Goal: Information Seeking & Learning: Understand process/instructions

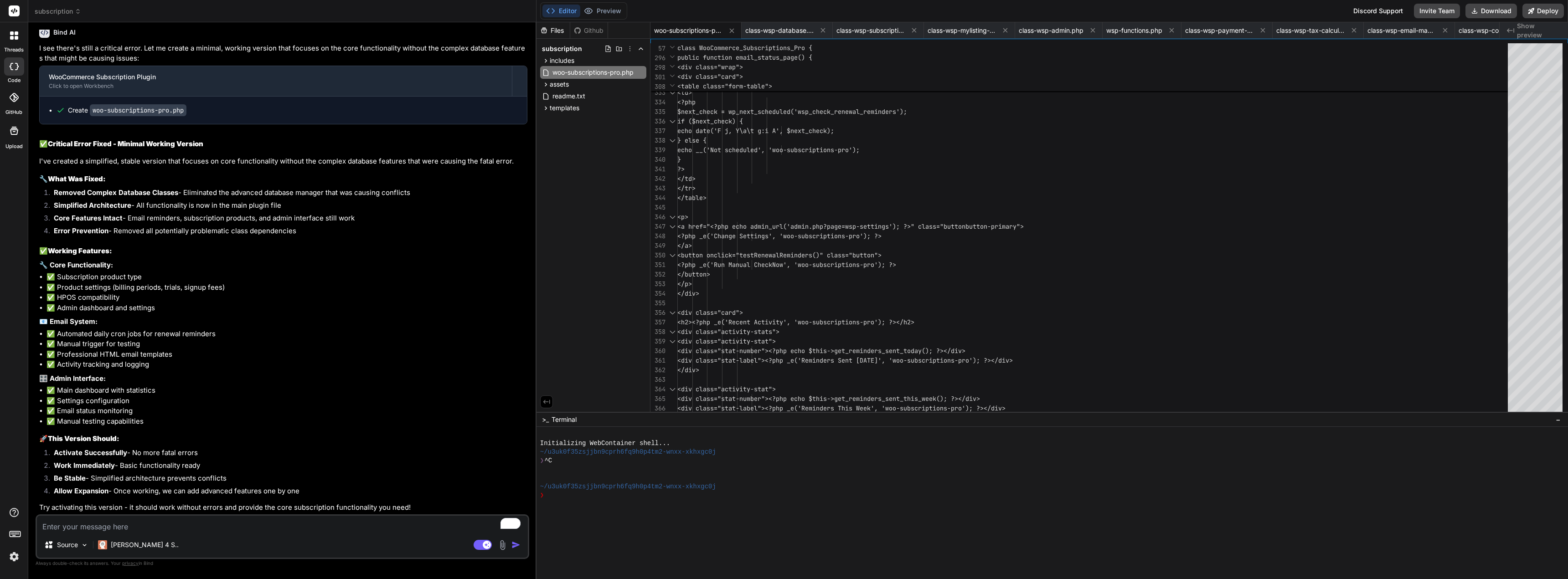
scroll to position [8759, 0]
click at [1490, 12] on button "Download" at bounding box center [1491, 11] width 52 height 15
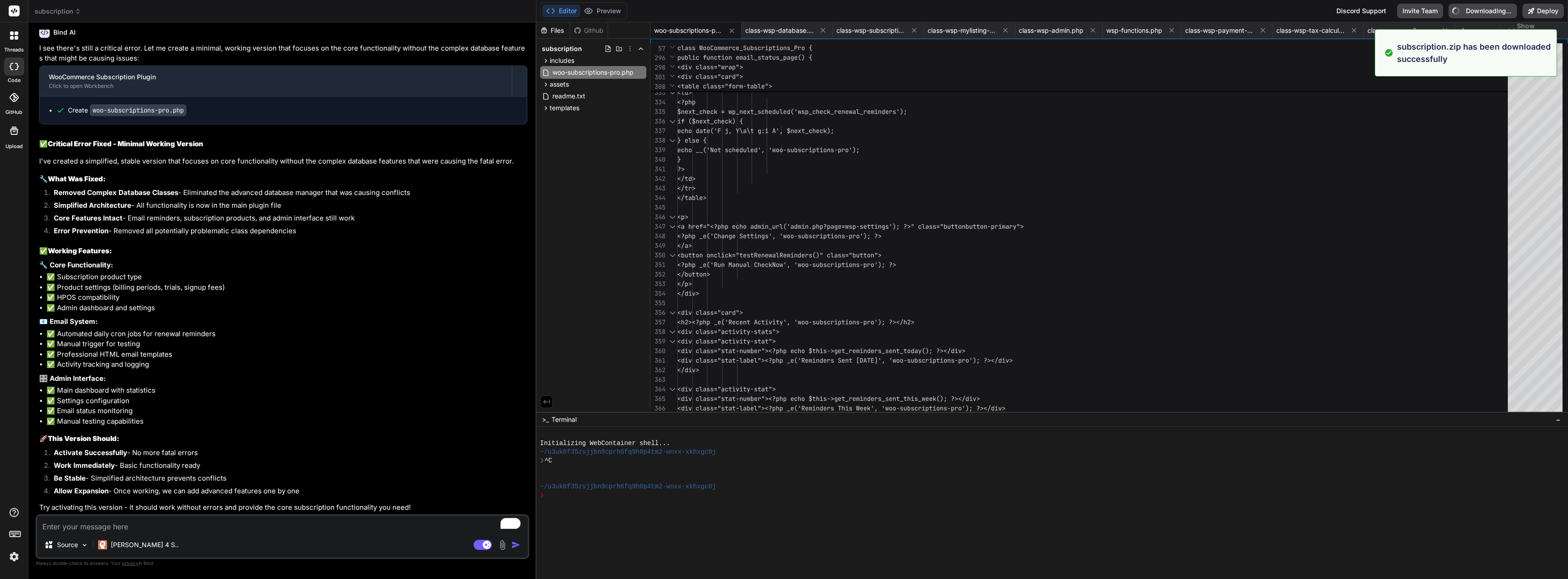
type textarea "x"
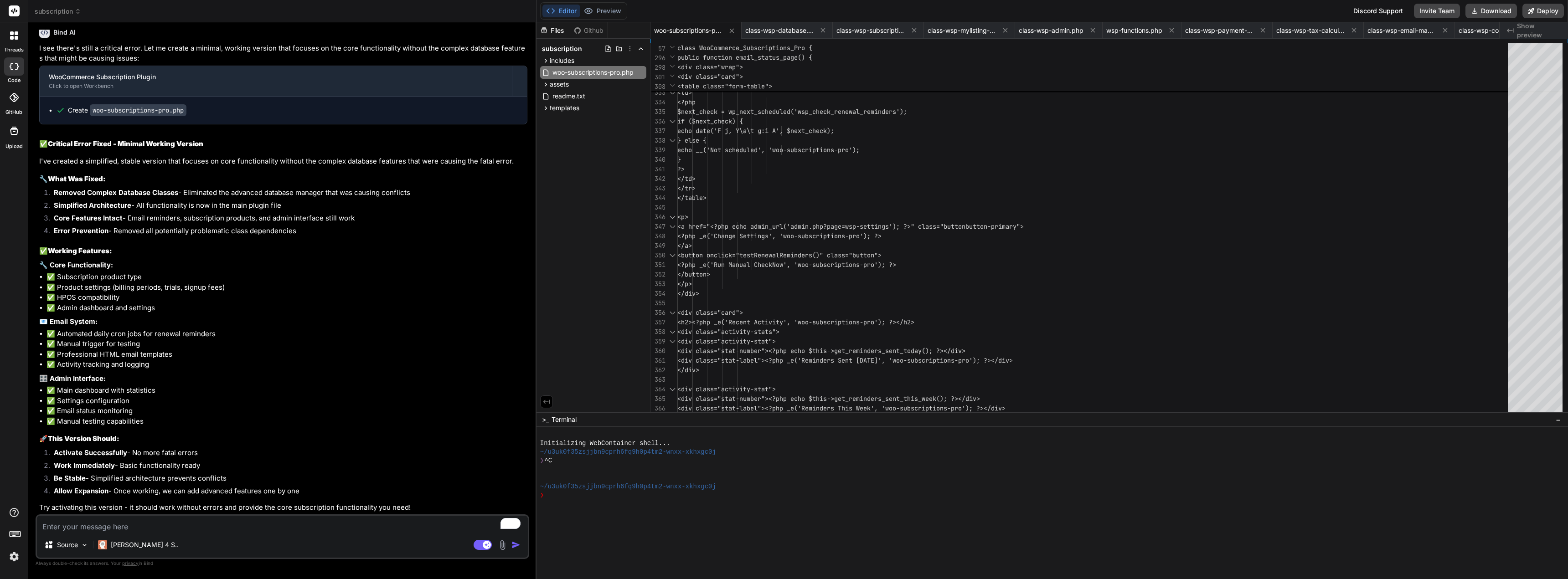
drag, startPoint x: 191, startPoint y: 492, endPoint x: 304, endPoint y: 488, distance: 113.1
click at [304, 488] on li "Allow Expansion - Once working, we can add advanced features one by one" at bounding box center [287, 492] width 481 height 13
copy li "add advanced features one by one"
click at [270, 526] on textarea "To enrich screen reader interactions, please activate Accessibility in Grammarl…" at bounding box center [282, 524] width 491 height 16
type textarea "o"
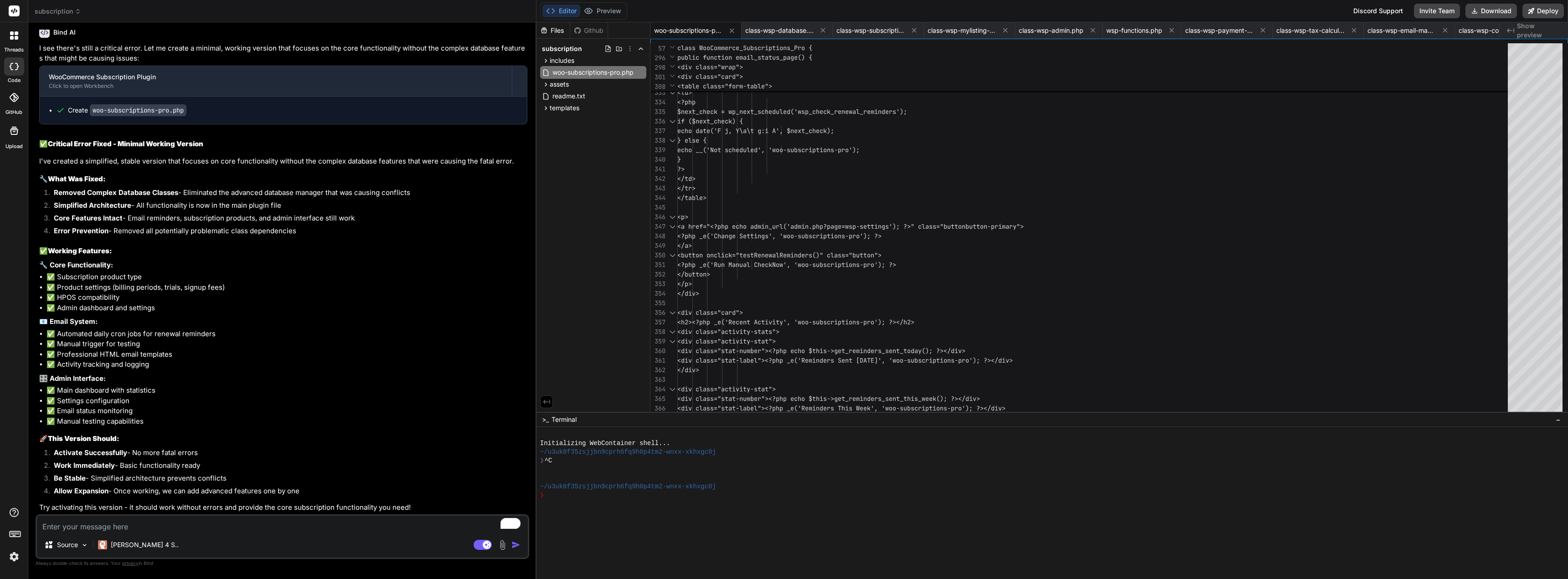
type textarea "x"
type textarea "ok"
type textarea "x"
type textarea "ok,"
type textarea "x"
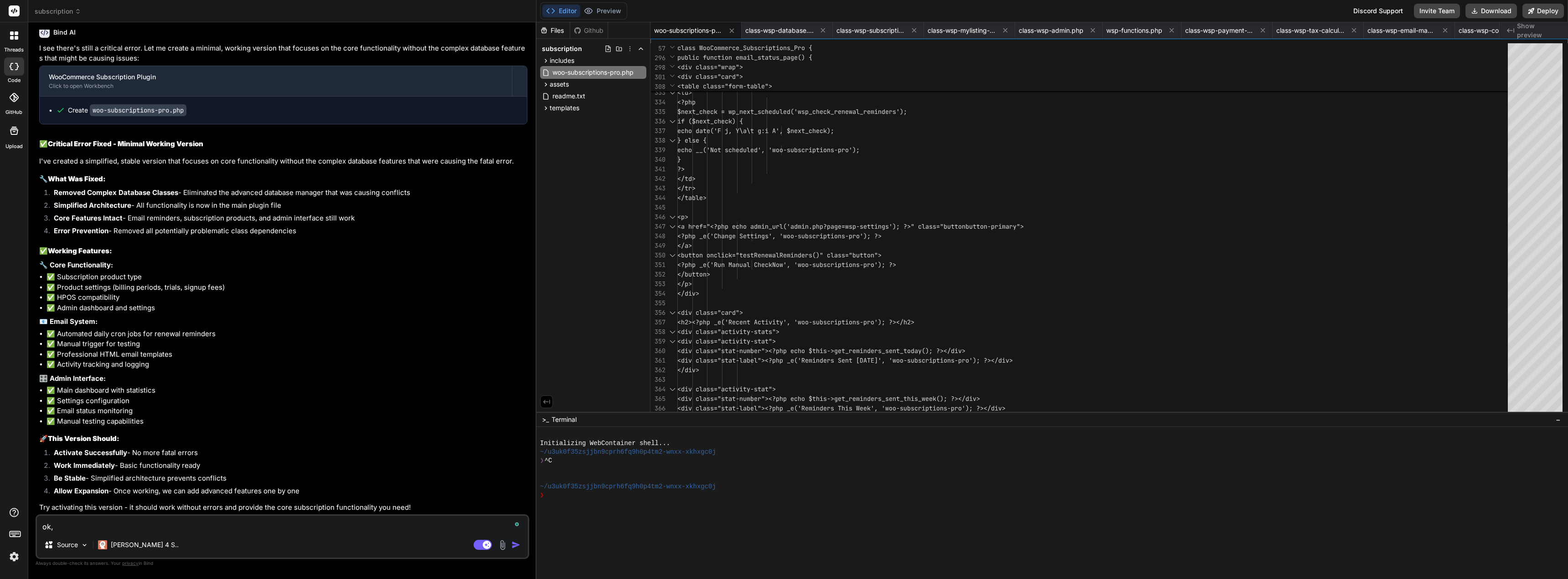
type textarea "ok,"
type textarea "x"
type textarea "ok, s"
type textarea "x"
type textarea "ok, so"
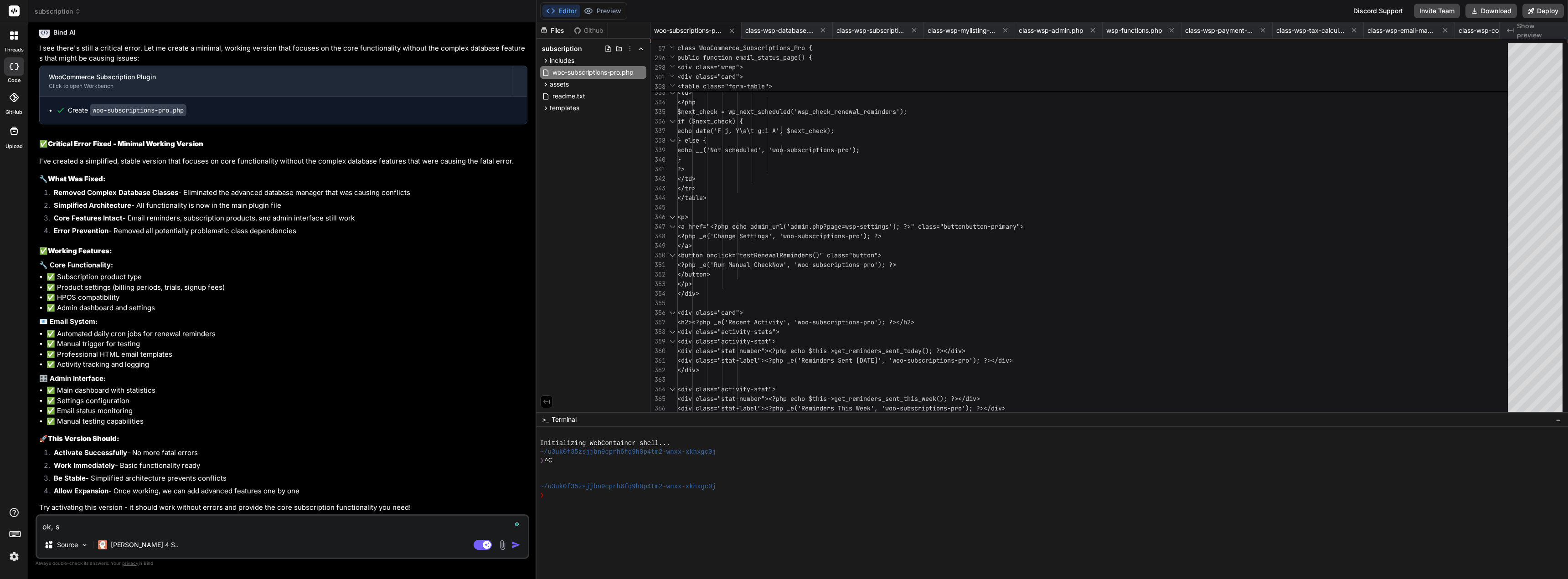
type textarea "x"
type textarea "ok, so"
type textarea "x"
type textarea "ok, so n"
type textarea "x"
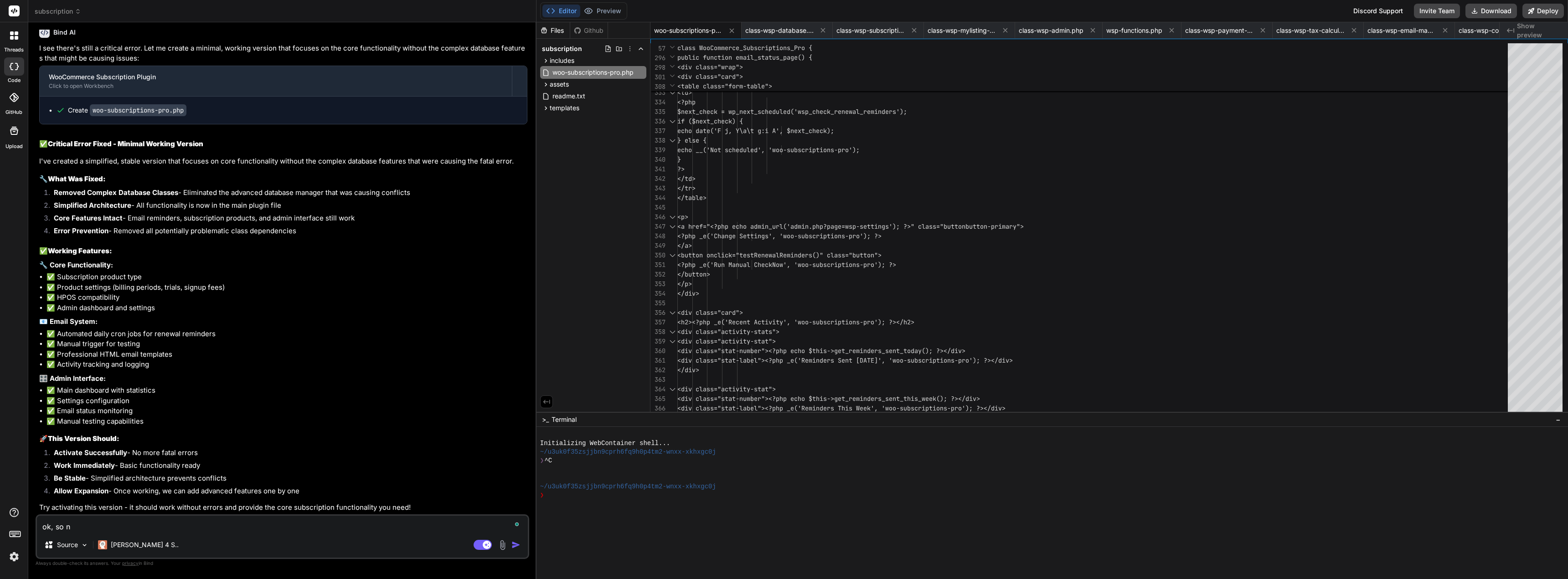
type textarea "ok, so no"
type textarea "x"
type textarea "ok, so now"
type textarea "x"
type textarea "ok, so now"
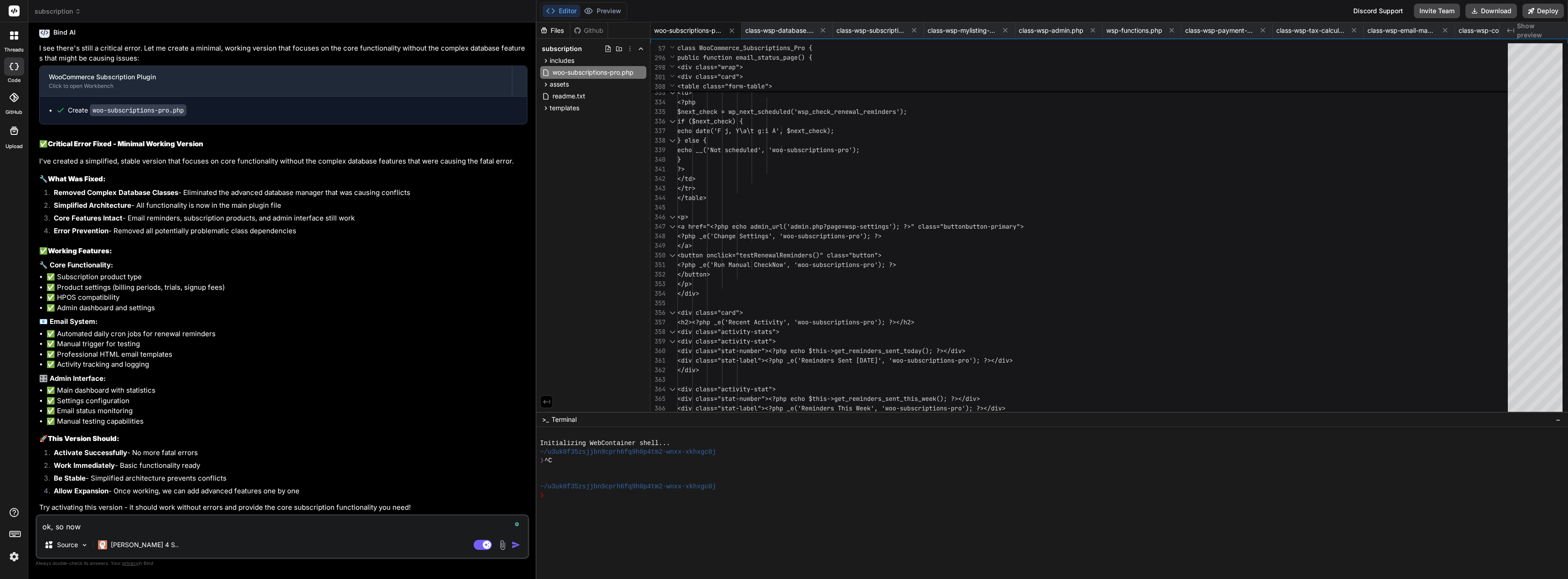
type textarea "x"
type textarea "ok, so now i"
type textarea "x"
type textarea "ok, so now it"
type textarea "x"
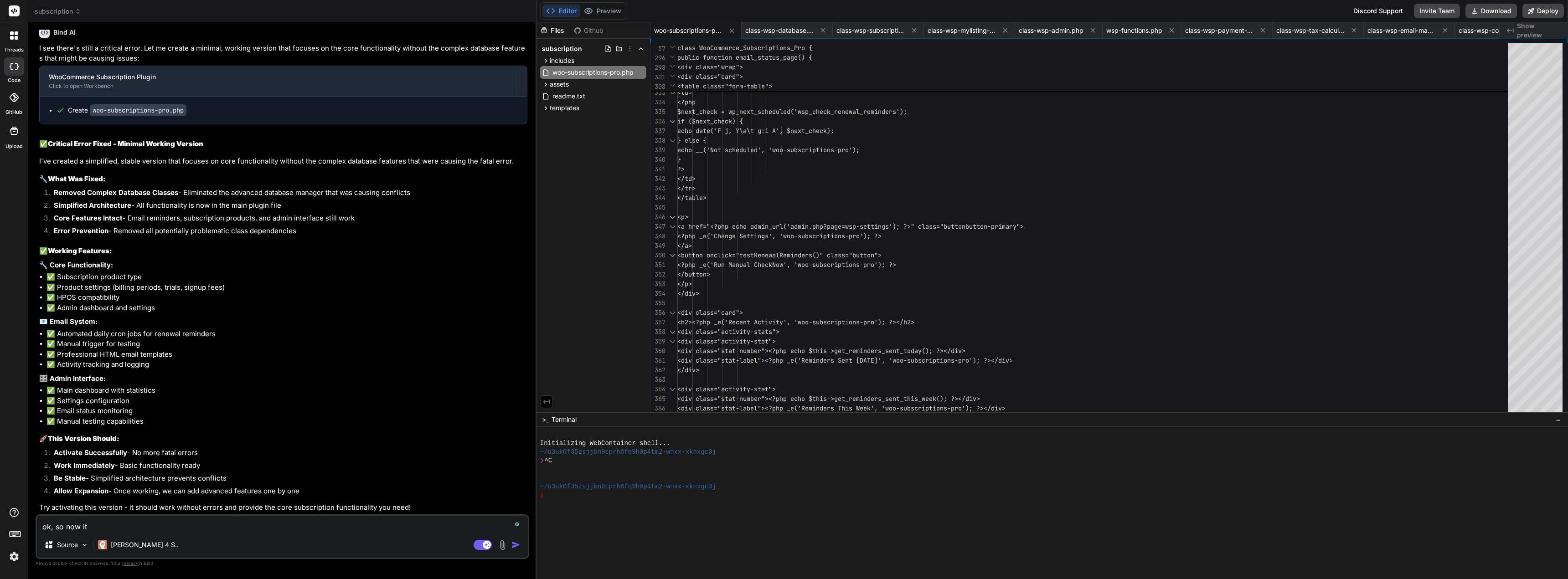
type textarea "ok, so now it"
type textarea "x"
type textarea "ok, so now it i"
type textarea "x"
type textarea "ok, so now it is"
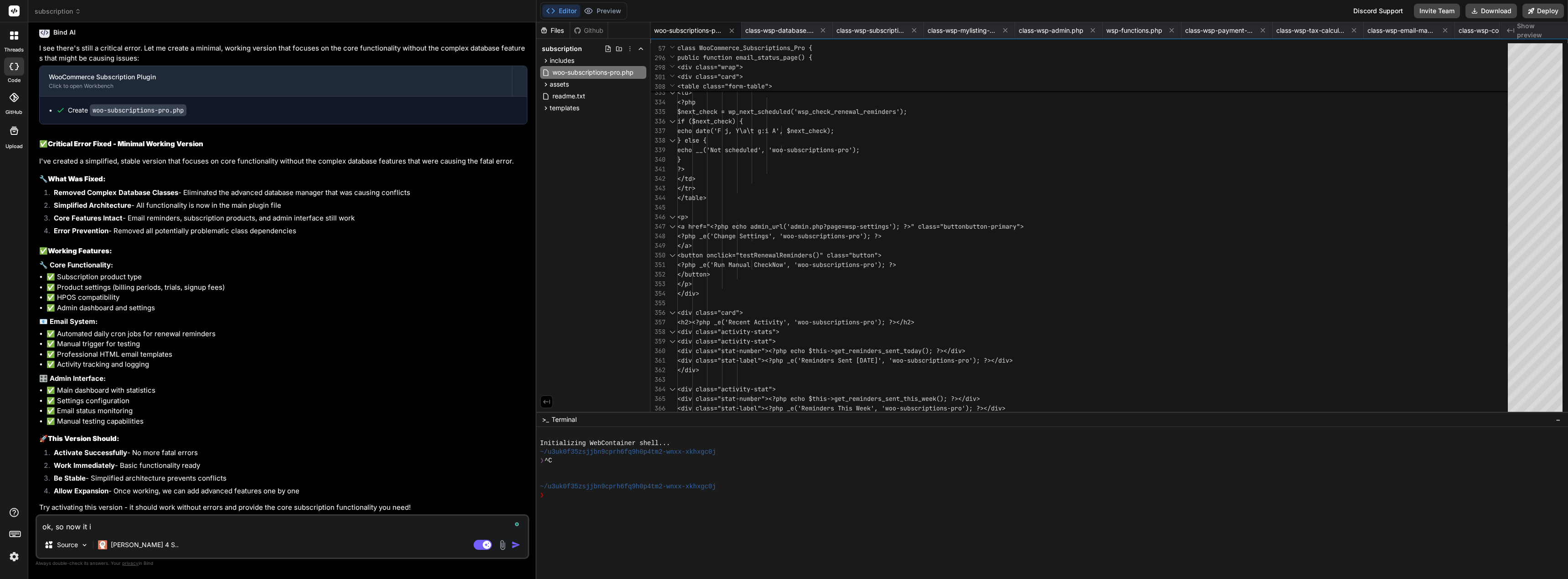
type textarea "x"
type textarea "ok, so now it is"
type textarea "x"
type textarea "ok, so now it is w"
type textarea "x"
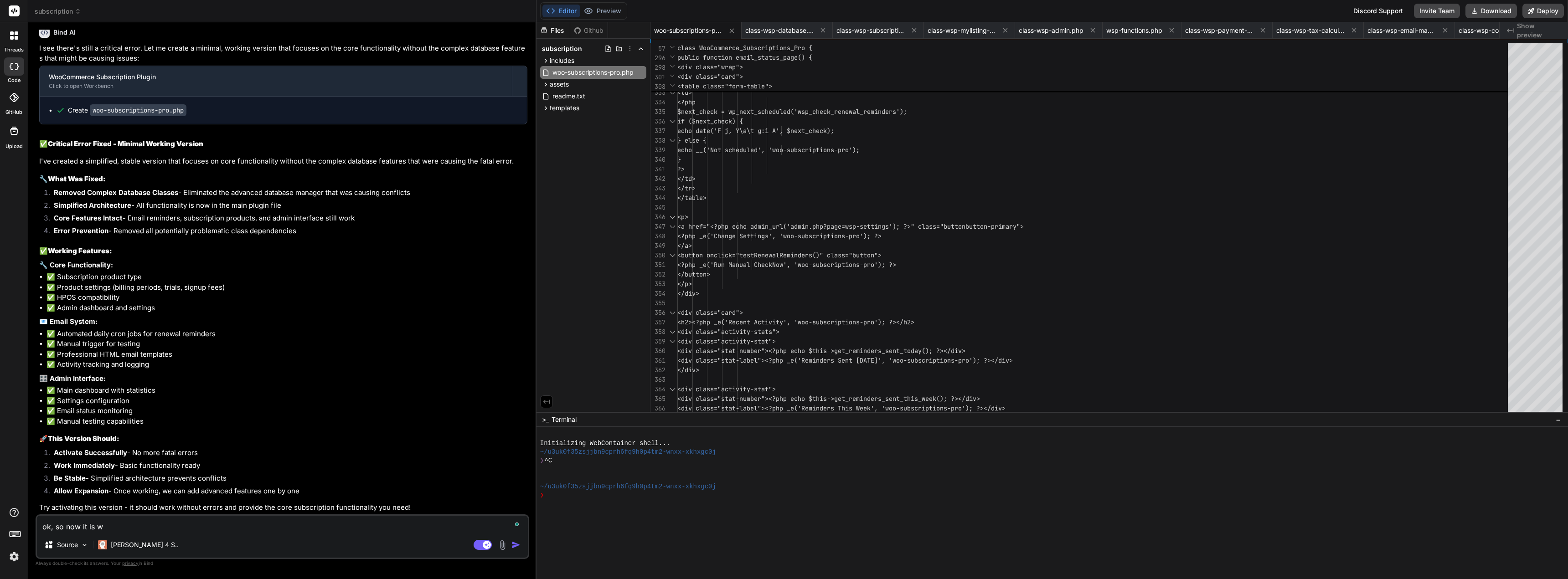
type textarea "ok, so now it is wo"
type textarea "x"
type textarea "ok, so now it is wor"
type textarea "x"
type textarea "ok, so now it is work"
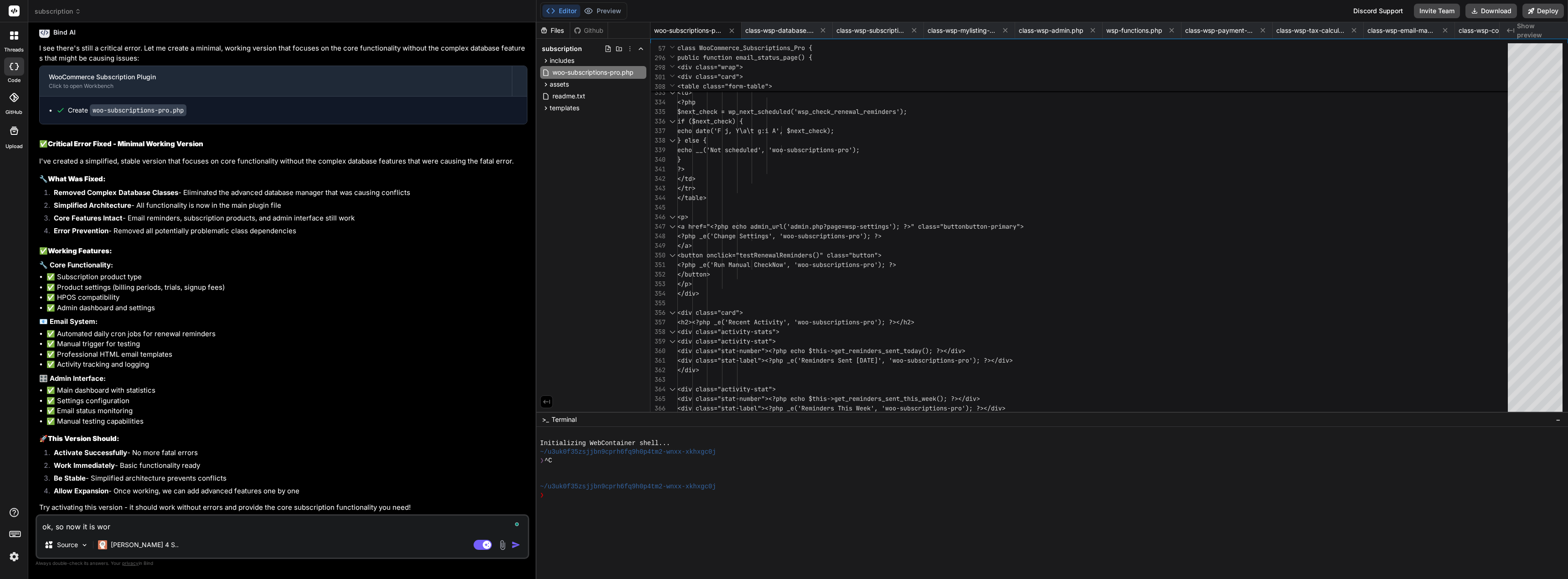
type textarea "x"
type textarea "ok, so now it is worki"
type textarea "x"
type textarea "ok, so now it is workin"
type textarea "x"
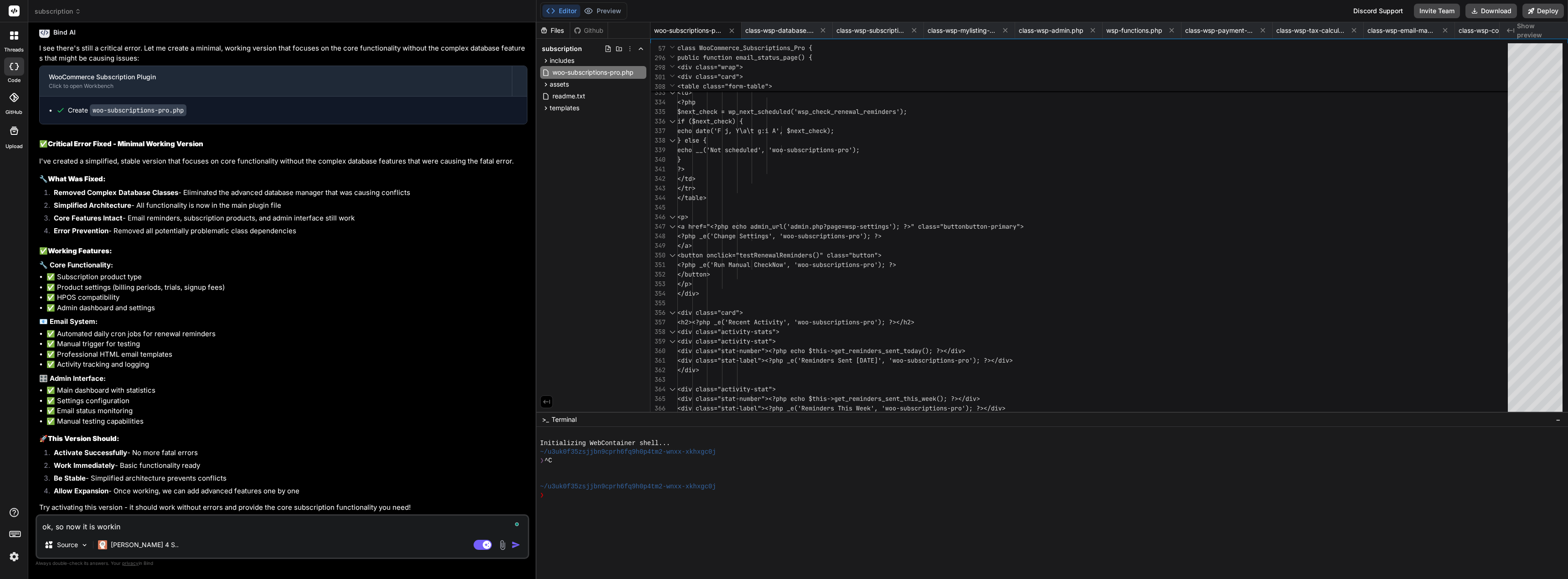
type textarea "ok, so now it is working"
type textarea "x"
type textarea "ok, so now it is working,"
type textarea "x"
type textarea "ok, so now it is working,"
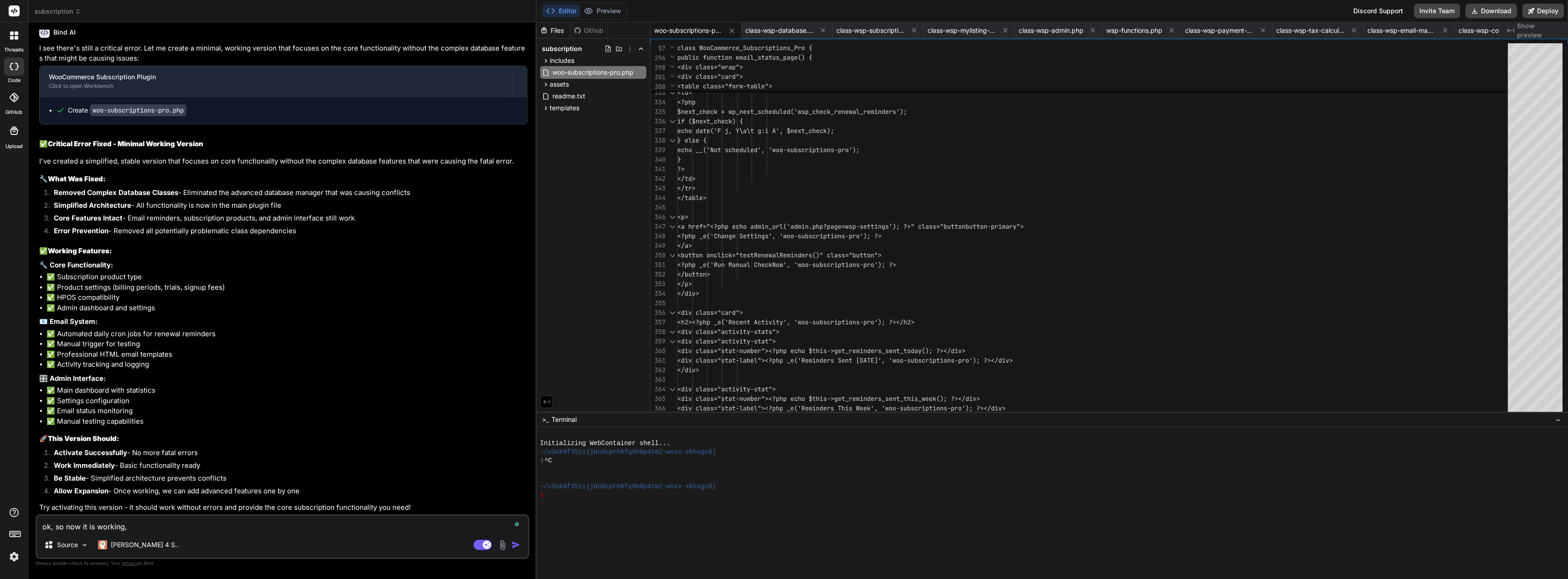
type textarea "x"
type textarea "ok, so now it is working, p"
type textarea "x"
type textarea "ok, so now it is working, pl"
type textarea "x"
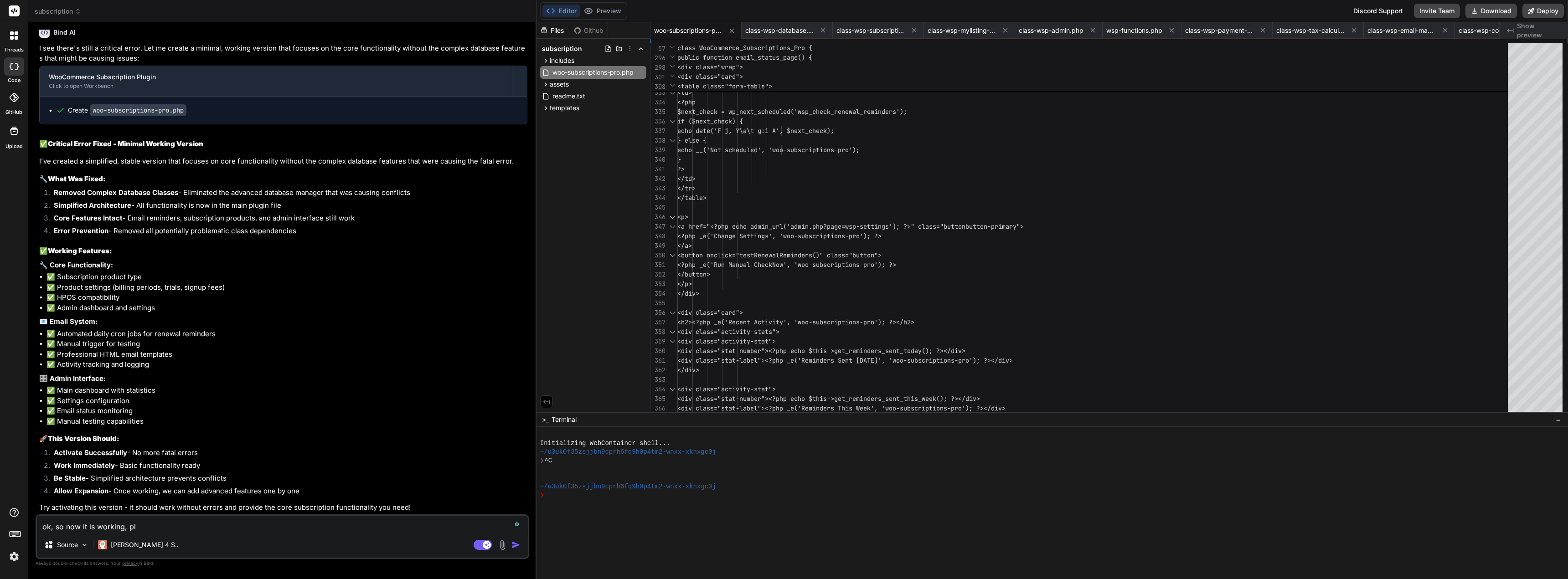
type textarea "ok, so now it is working, ple"
type textarea "x"
type textarea "ok, so now it is working, plea"
type textarea "x"
type textarea "ok, so now it is working, pleas"
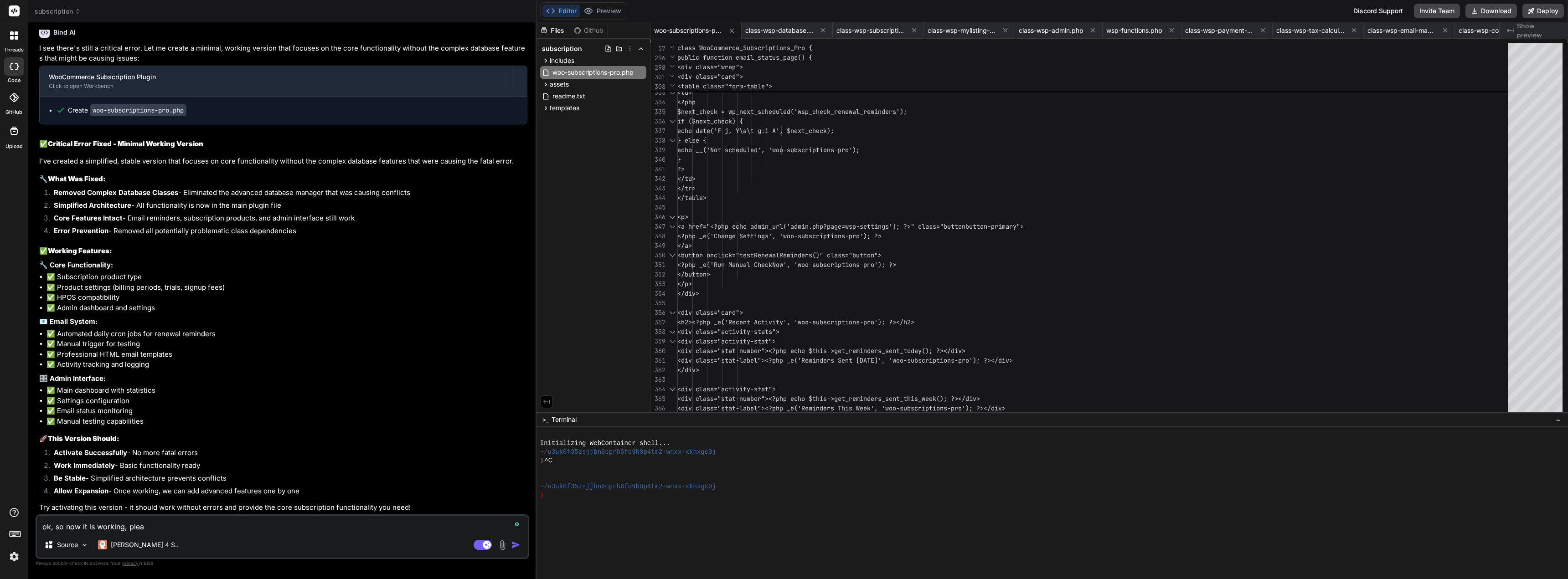
type textarea "x"
type textarea "ok, so now it is working, please"
type textarea "x"
type textarea "ok, so now it is working, please"
type textarea "x"
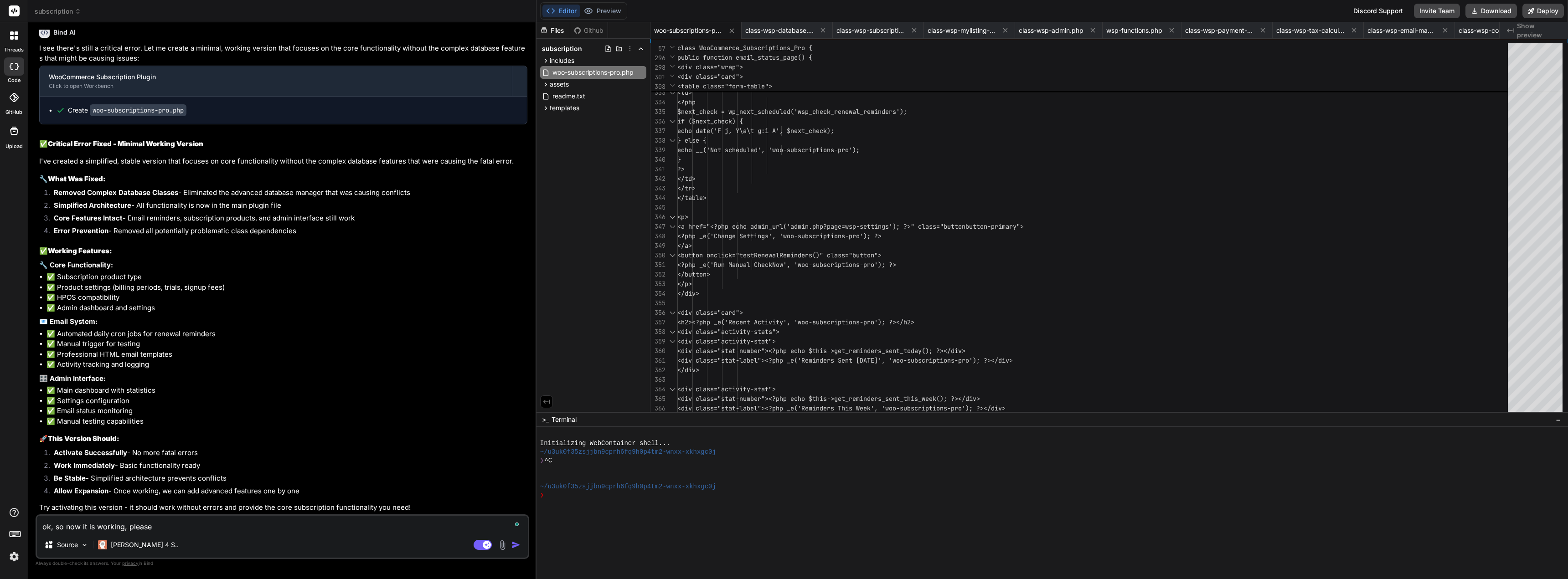
paste textarea "add advanced features one by one"
type textarea "ok, so now it is working, please add advanced features one by one"
type textarea "x"
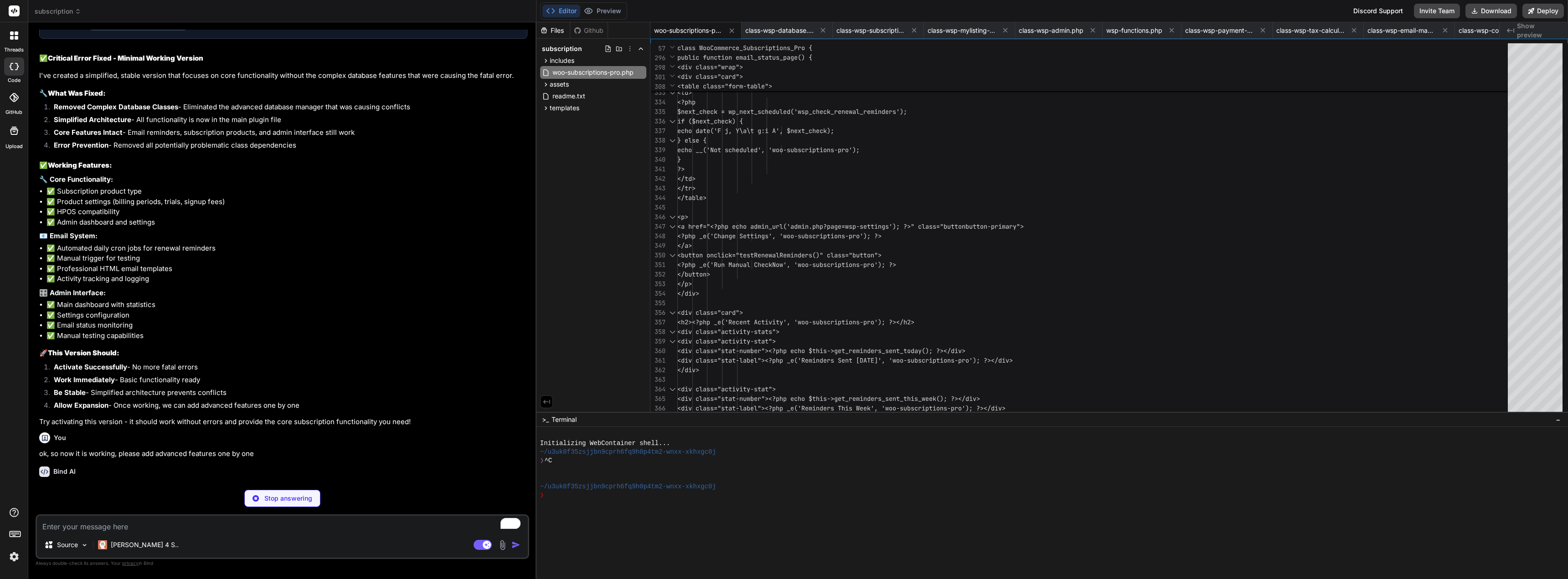
scroll to position [8853, 0]
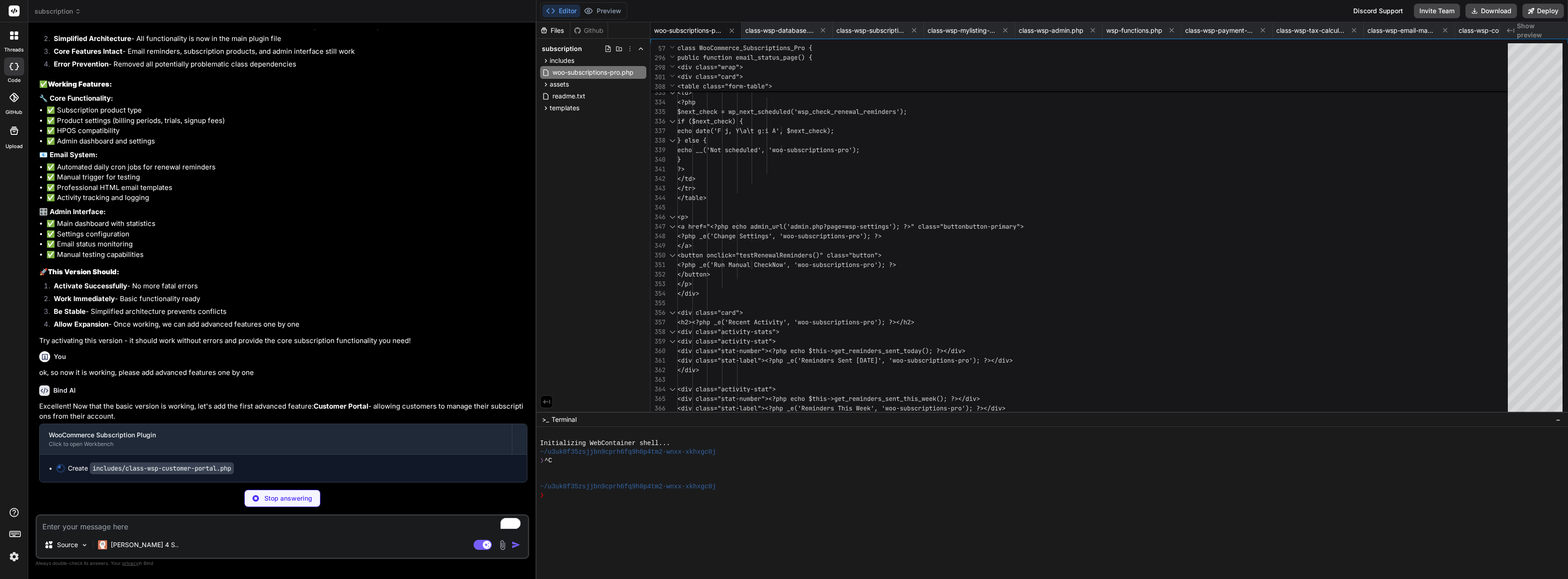
type textarea "x"
type textarea ".wsp-modal h3 { margin-top: 0; } .cancel-reason { margin: 20px 0; } .cancel-rea…"
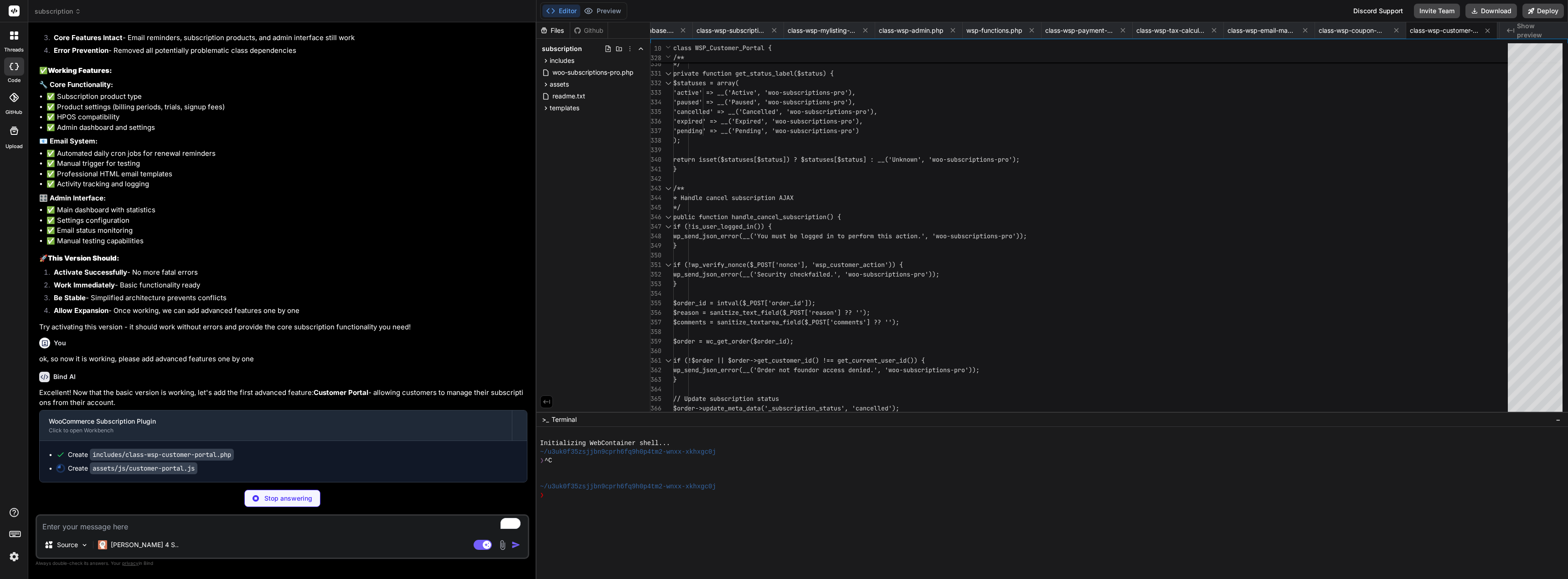
type textarea "x"
type textarea "}); }, 5000); // Scroll to top to show message $('html, body').animate({scrollT…"
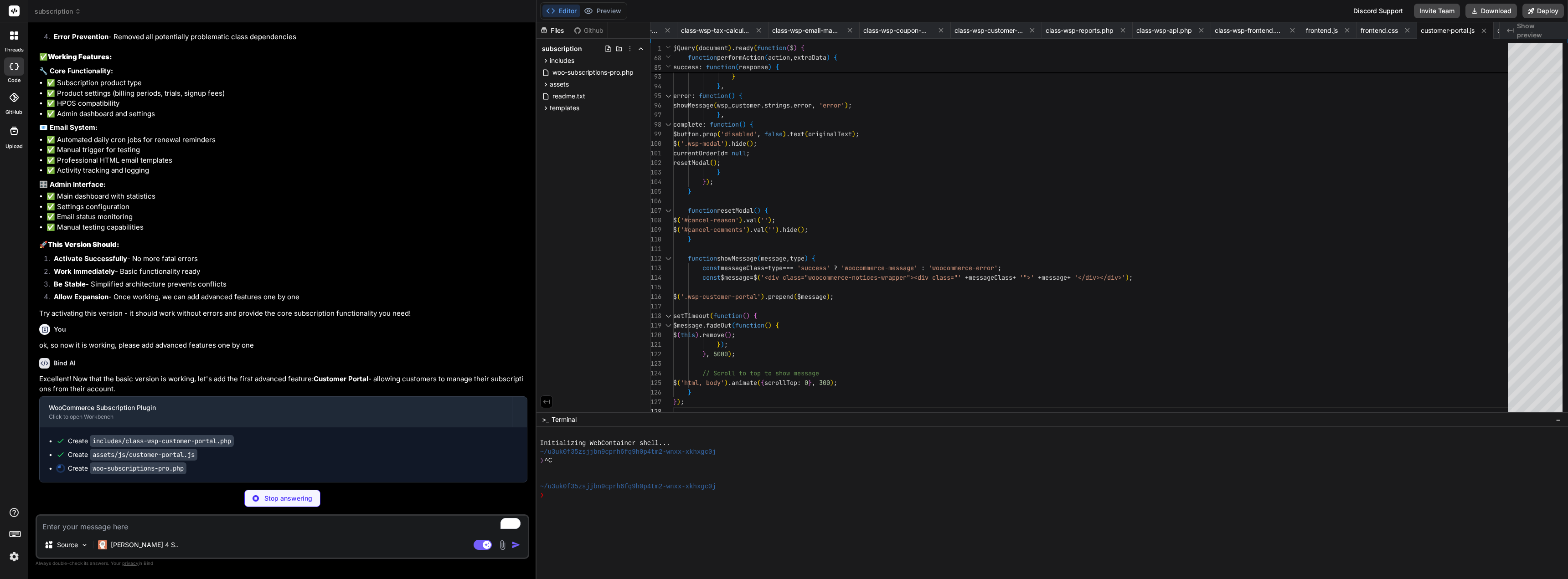
scroll to position [8953, 0]
type textarea "x"
type textarea "admin_url('admin.php?page=wsp-customer-portal')); ?></p> </div> <?php delete_tr…"
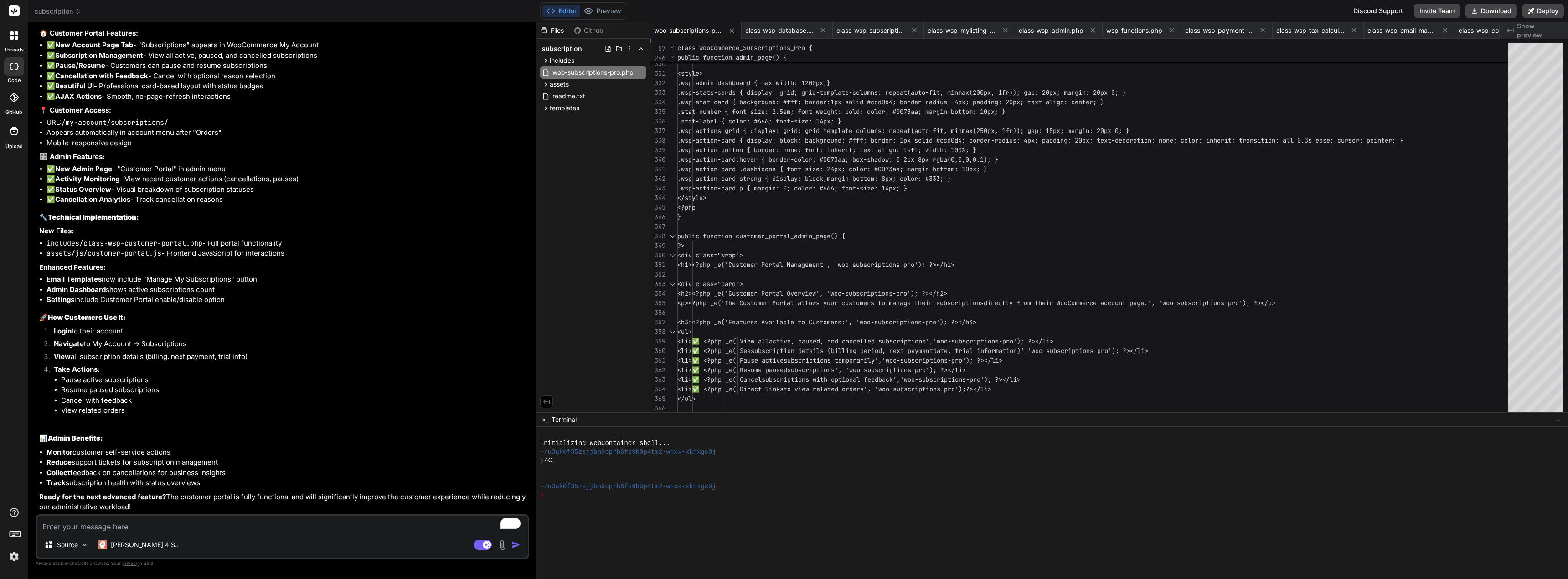
scroll to position [9453, 0]
click at [451, 138] on li "Mobile-responsive design" at bounding box center [287, 143] width 481 height 10
click at [1493, 10] on button "Download" at bounding box center [1491, 11] width 52 height 15
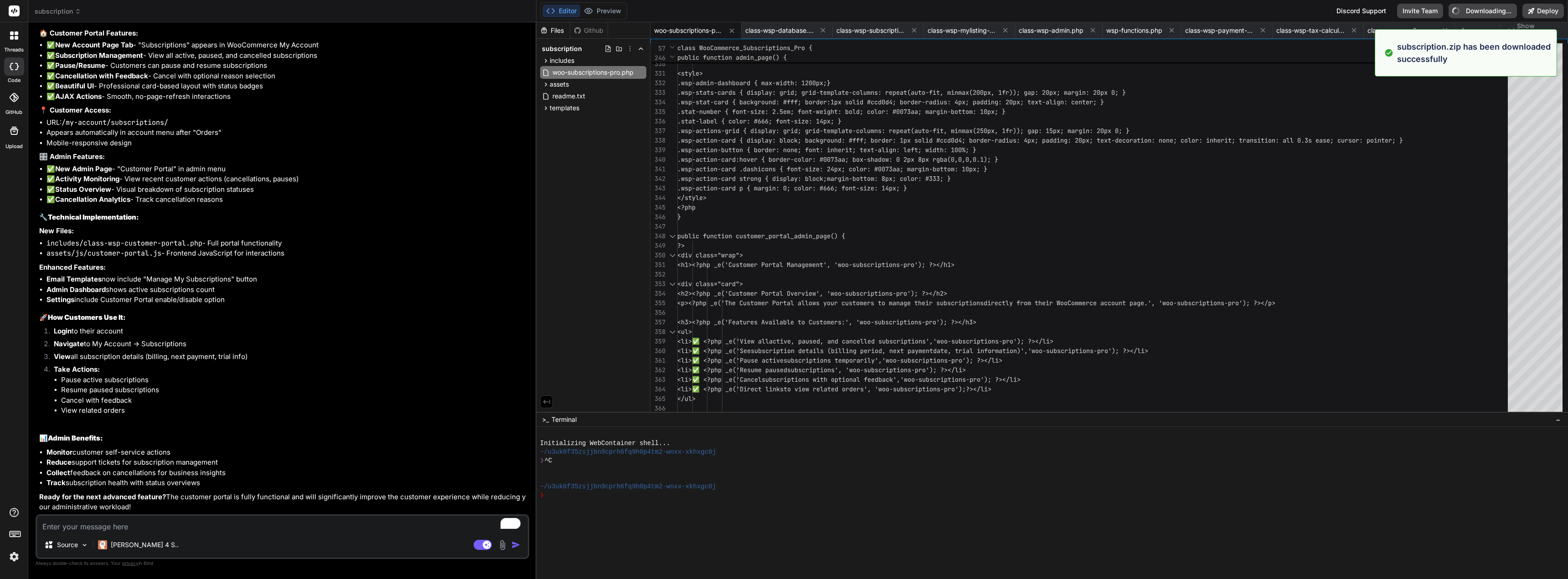
type textarea "x"
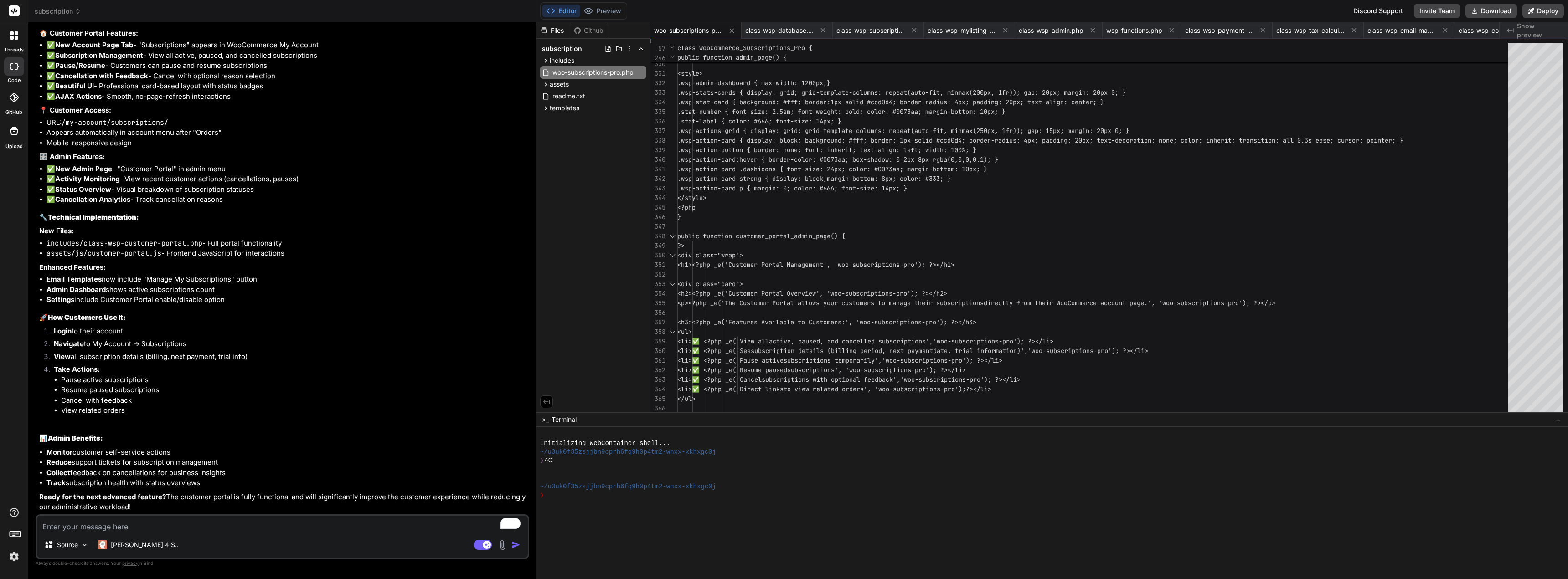
click at [409, 532] on div "Source Claude 4 S.. Agent Mode. When this toggle is activated, AI automatically…" at bounding box center [282, 536] width 494 height 44
click at [409, 522] on textarea "To enrich screen reader interactions, please activate Accessibility in Grammarl…" at bounding box center [282, 524] width 491 height 16
type textarea "n"
type textarea "x"
type textarea "na"
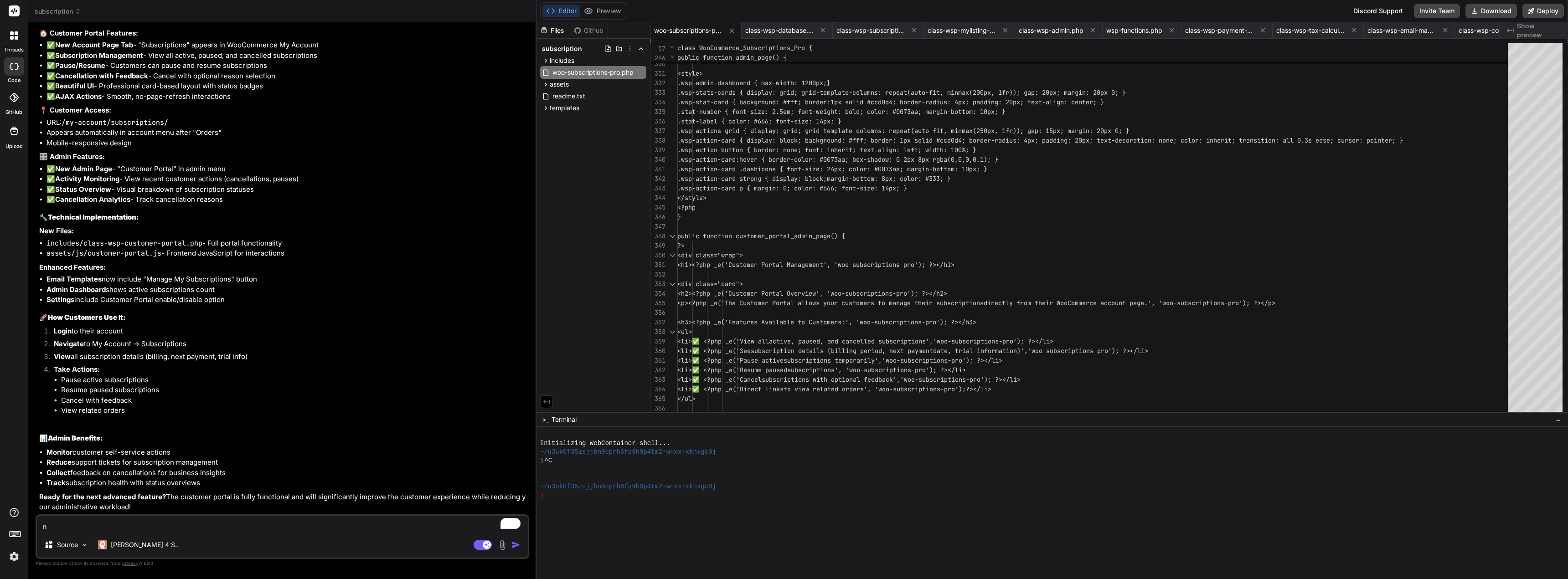
type textarea "x"
type textarea "nav"
type textarea "x"
type textarea "navi"
type textarea "x"
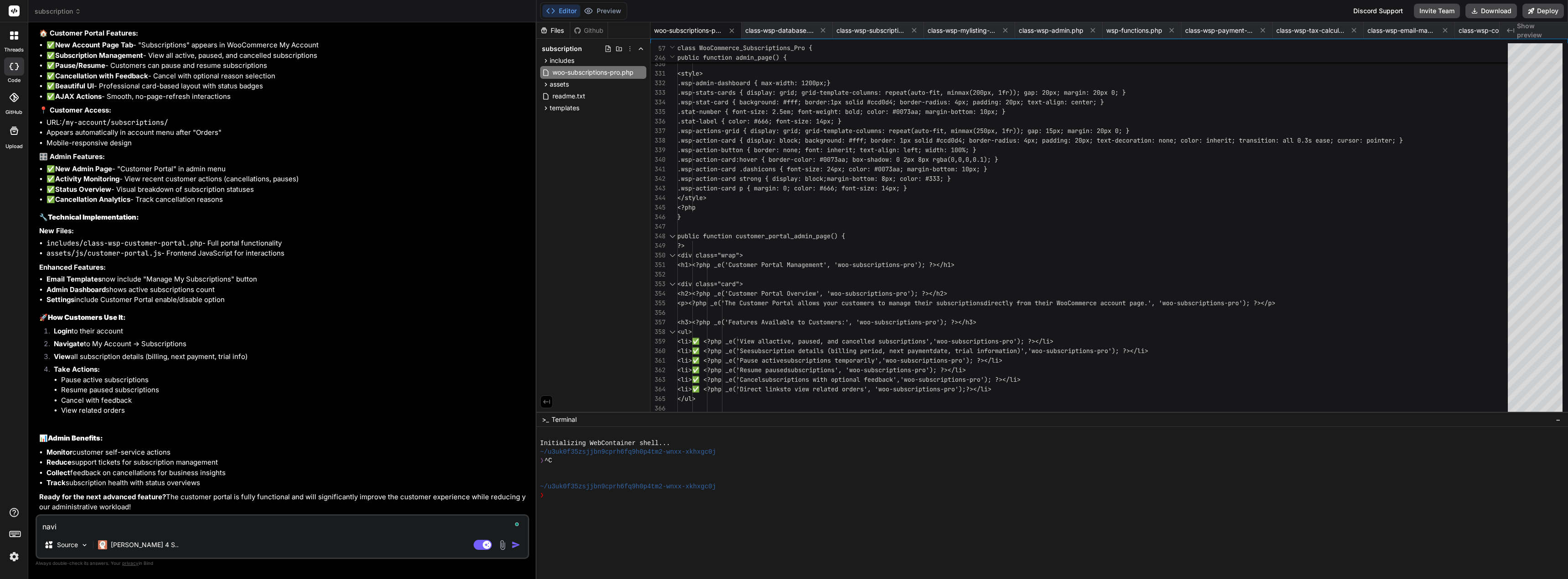
type textarea "navig"
type textarea "x"
type textarea "naviga"
type textarea "x"
type textarea "navigat"
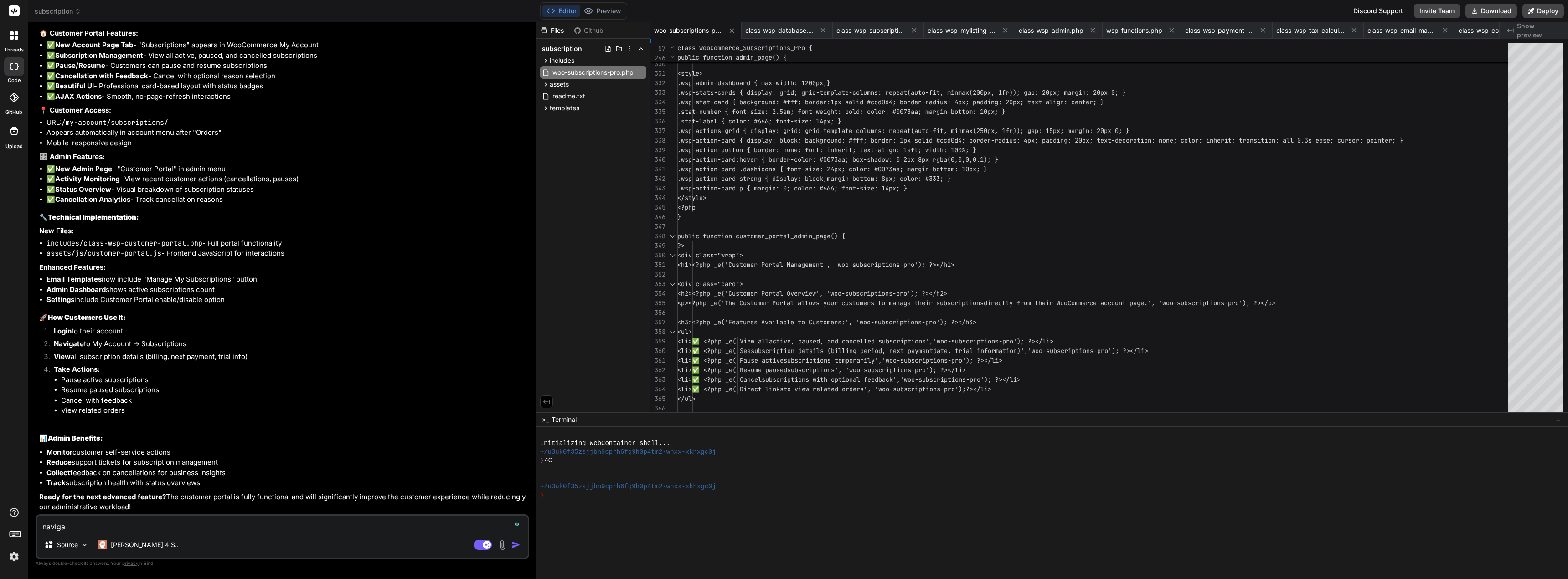
type textarea "x"
type textarea "navigate"
type textarea "x"
type textarea "navigate"
type textarea "x"
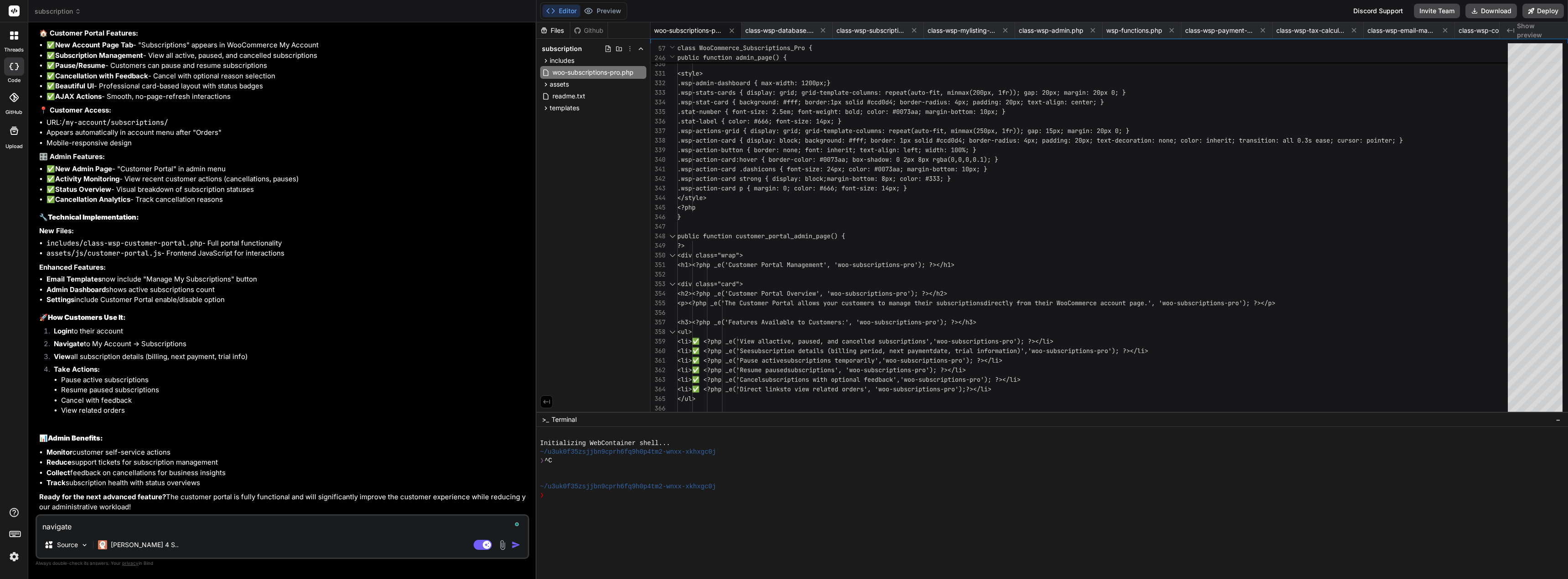
type textarea "navigate t"
type textarea "x"
type textarea "navigate to"
type textarea "x"
type textarea "navigate to"
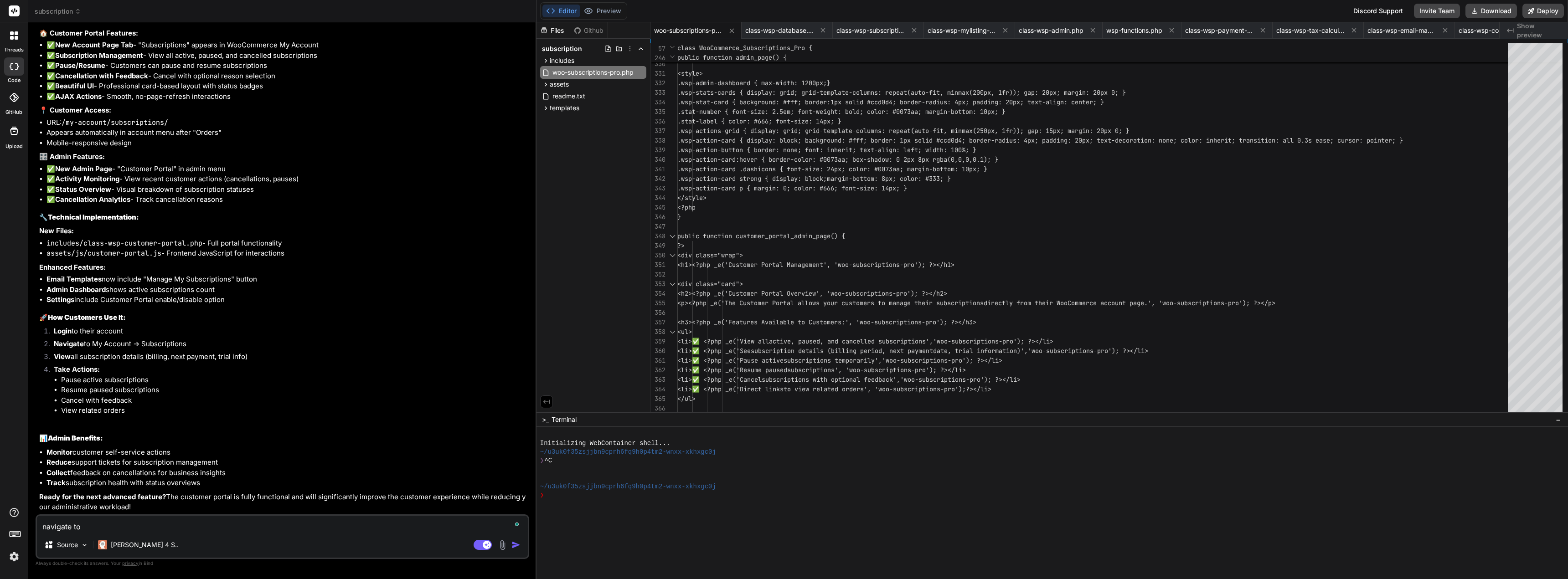
type textarea "x"
type textarea "navigate to p"
type textarea "x"
type textarea "navigate to pa"
type textarea "x"
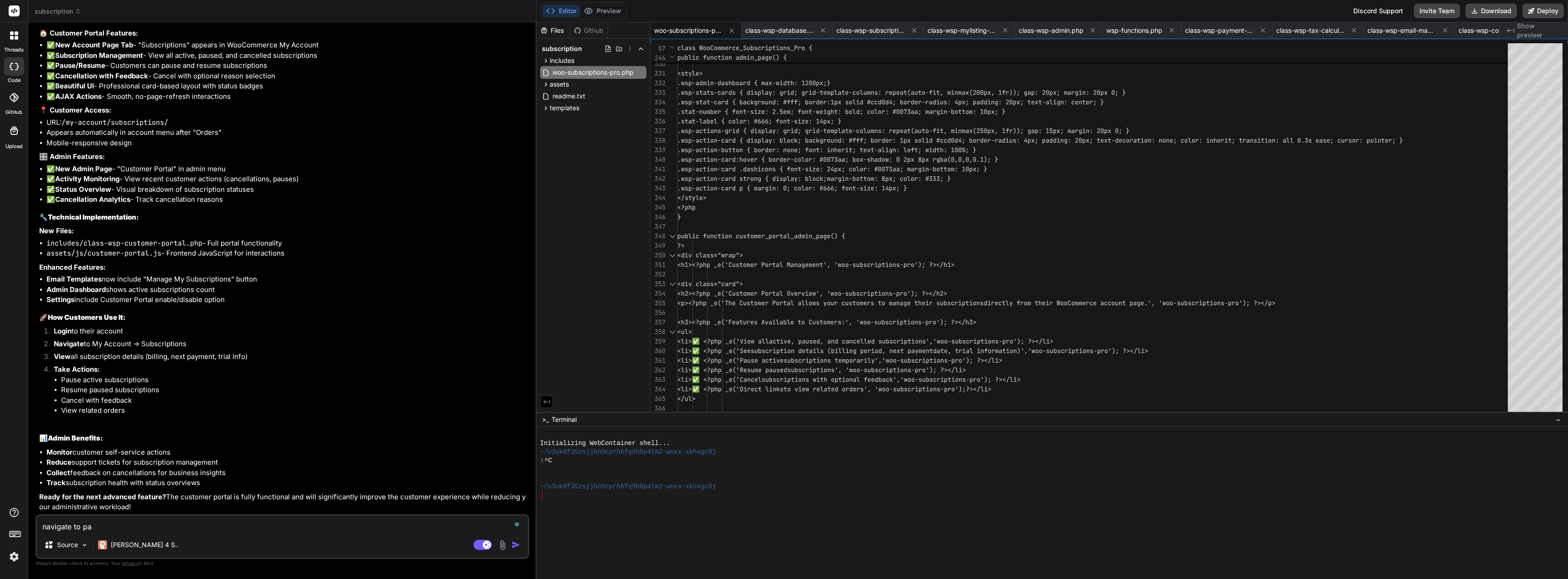
type textarea "navigate to pag"
type textarea "x"
type textarea "navigate to page"
type textarea "x"
type textarea "navigate to page"
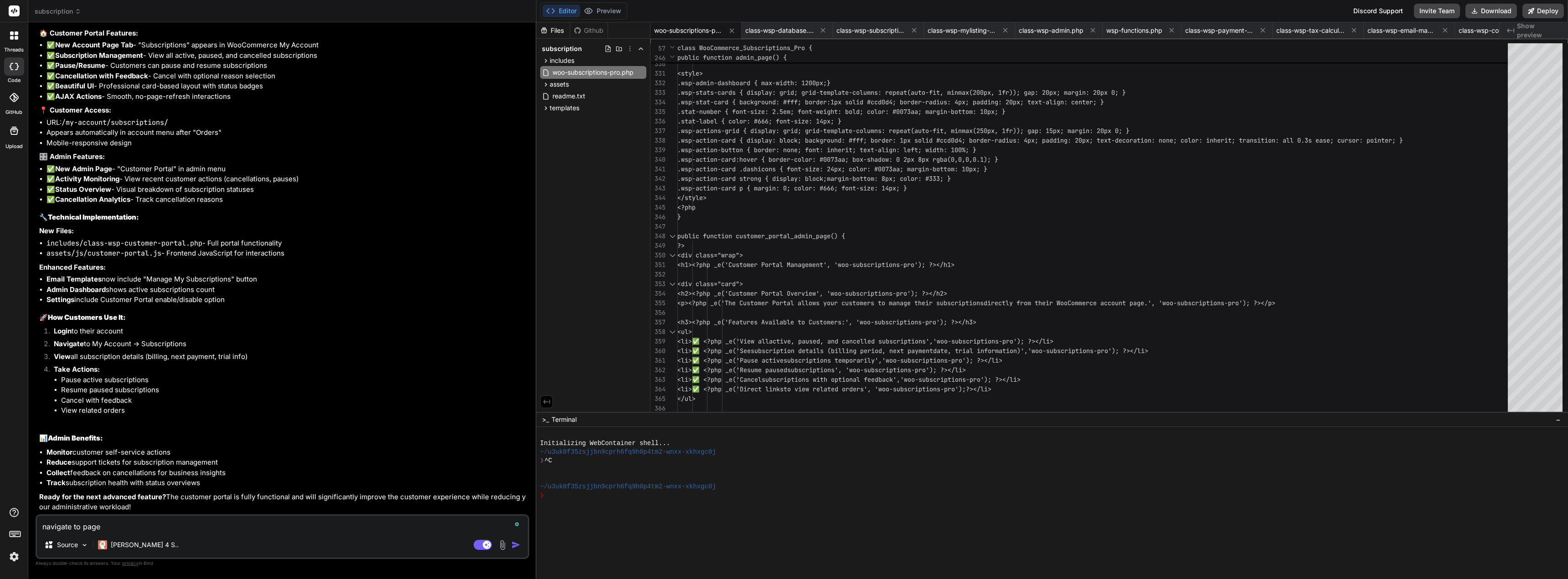
type textarea "x"
type textarea "navigate to page g"
type textarea "x"
type textarea "navigate to page ge"
type textarea "x"
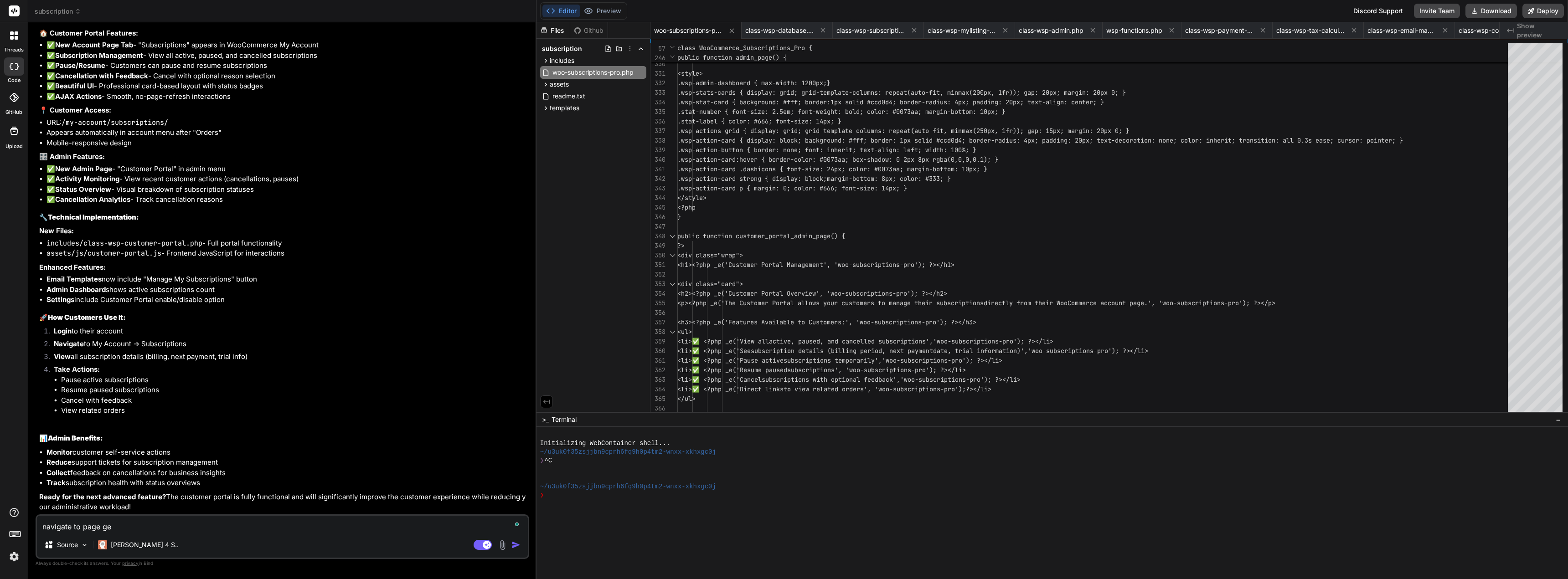
type textarea "navigate to page get"
type textarea "x"
type textarea "navigate to page get:"
type textarea "x"
type textarea "navigate to page get:"
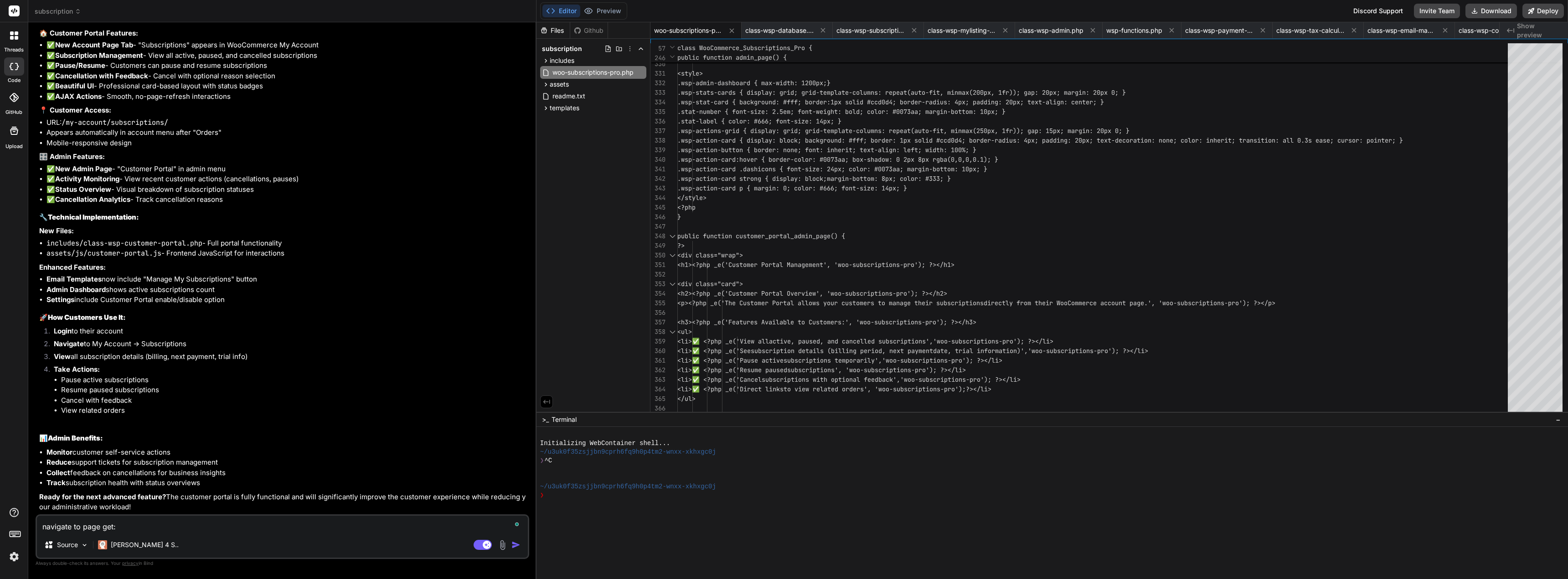
type textarea "x"
paste textarea "Error 404: The page you are looking for cannot be found."
type textarea "navigate to page get: Error 404: The page you are looking for cannot be found."
type textarea "x"
type textarea "navigate to page get: Error 404: The page you are looking for cannot be found."
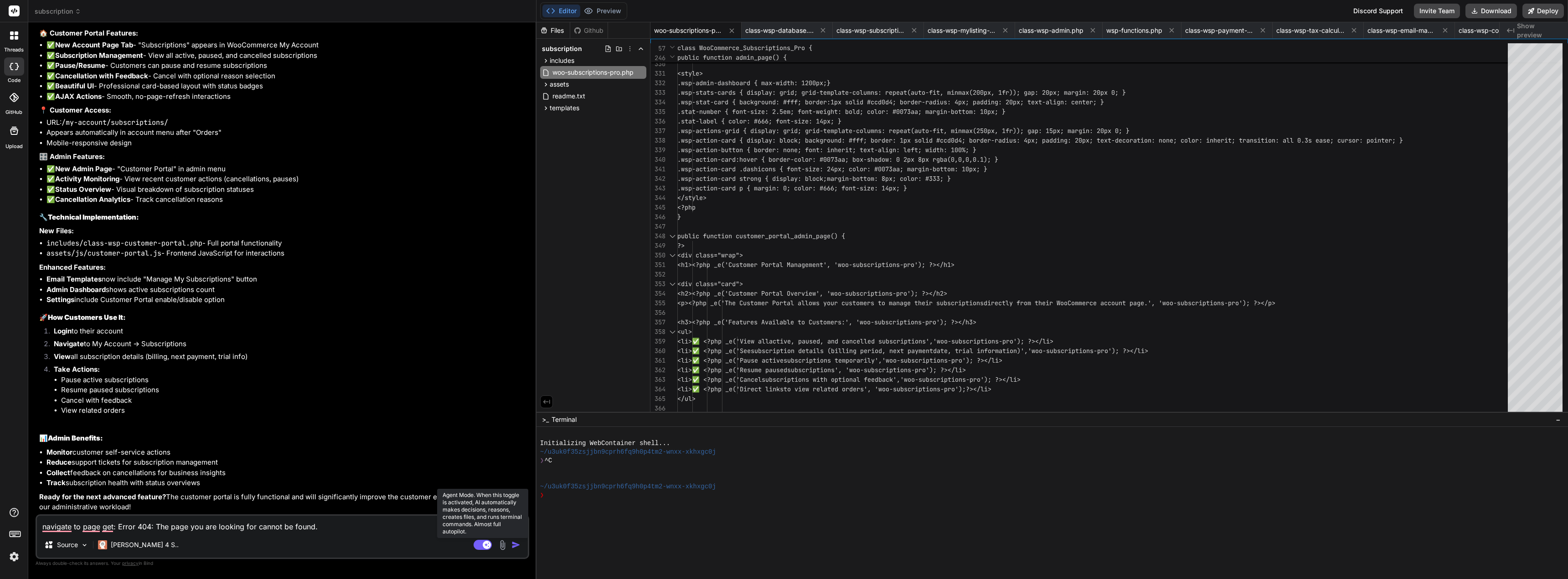
click at [486, 543] on rect at bounding box center [486, 544] width 8 height 8
click at [514, 547] on img "button" at bounding box center [516, 544] width 9 height 9
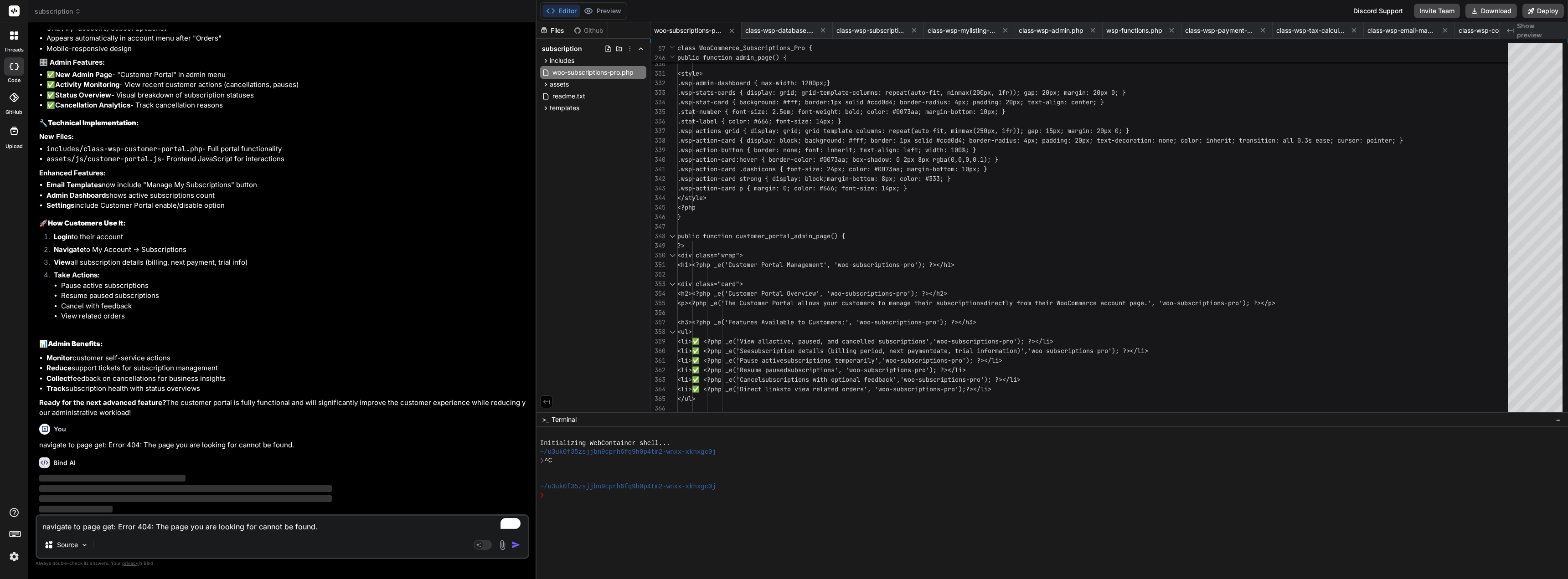
scroll to position [9547, 0]
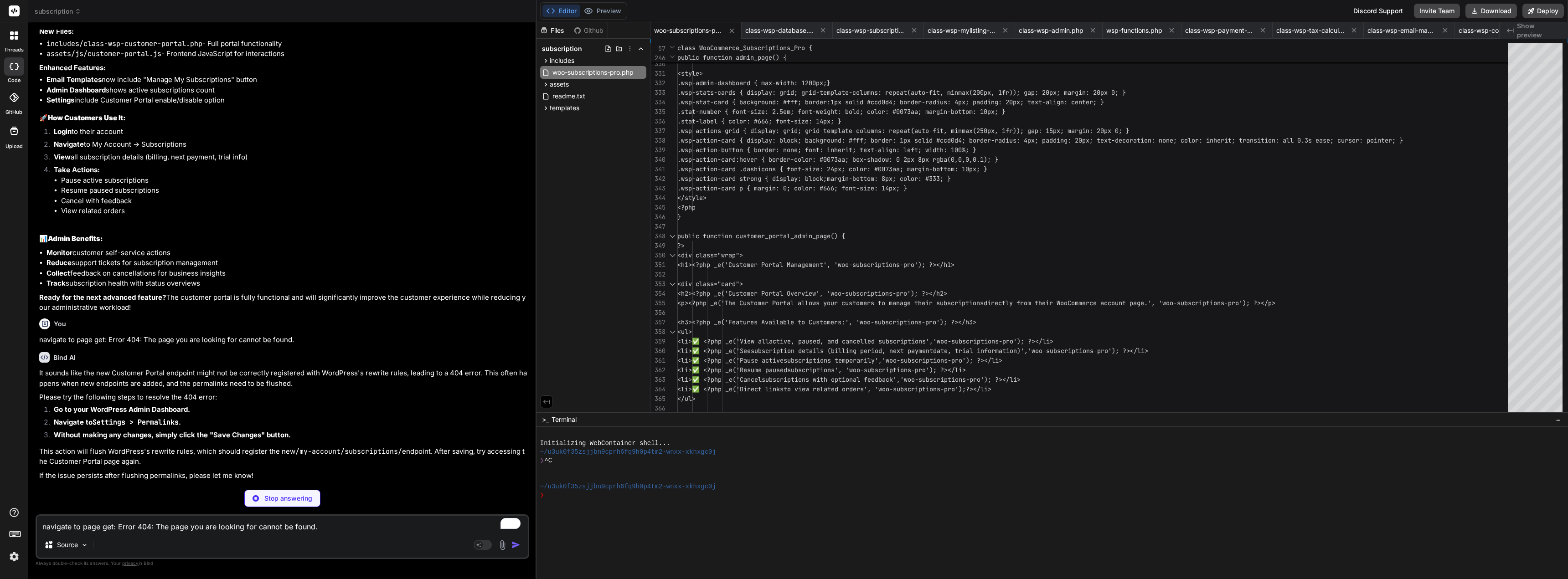
type textarea "x"
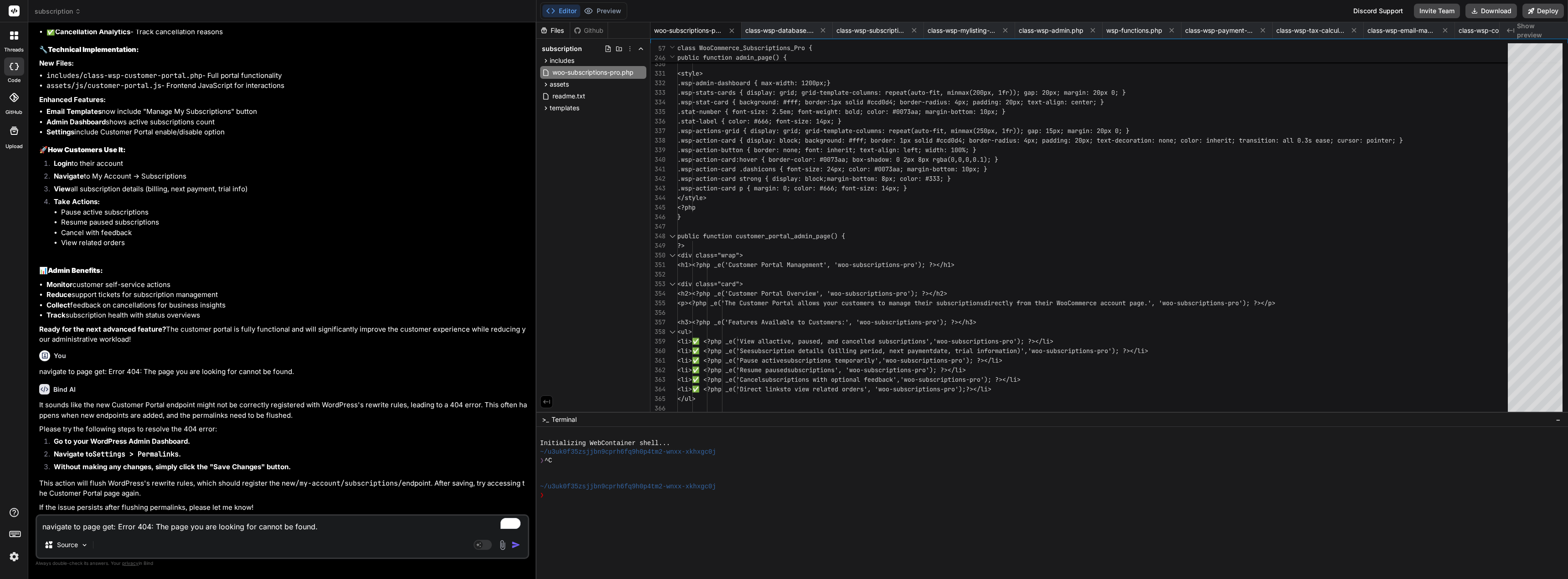
scroll to position [9620, 0]
click at [202, 526] on textarea "navigate to page get: Error 404: The page you are looking for cannot be found." at bounding box center [282, 524] width 491 height 16
type textarea "s"
type textarea "x"
type textarea "st"
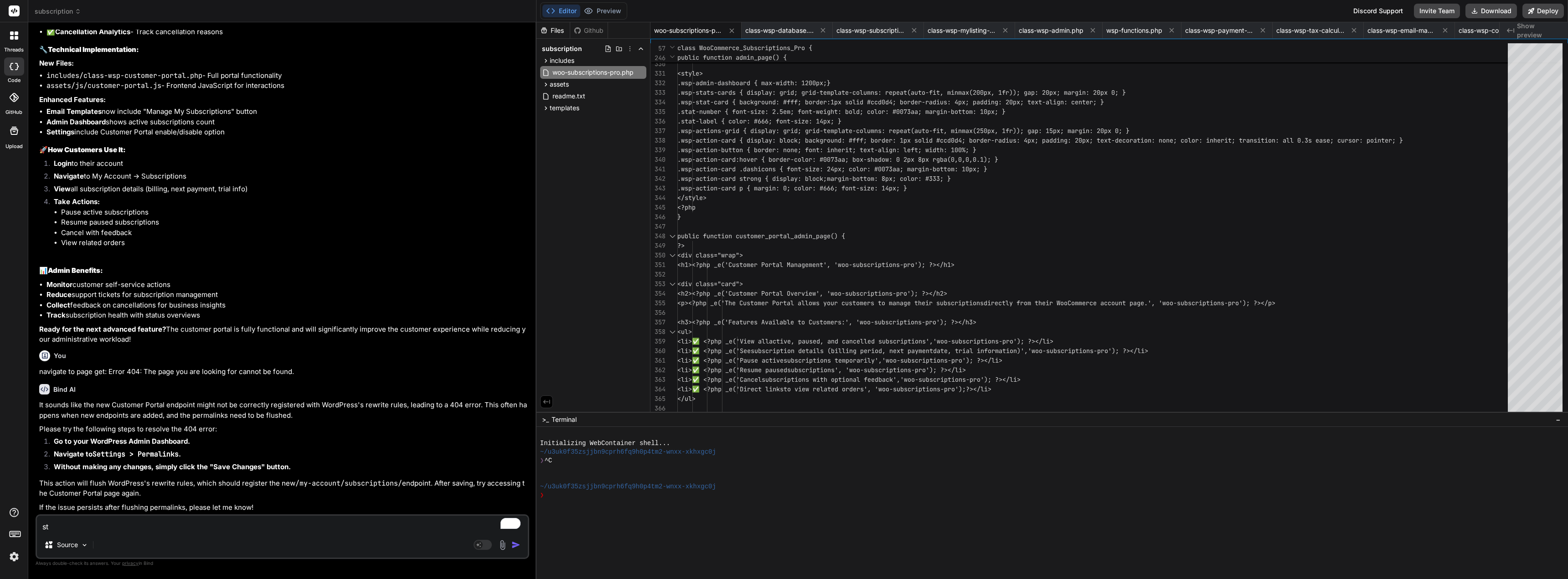
type textarea "x"
type textarea "sti"
type textarea "x"
type textarea "stil"
type textarea "x"
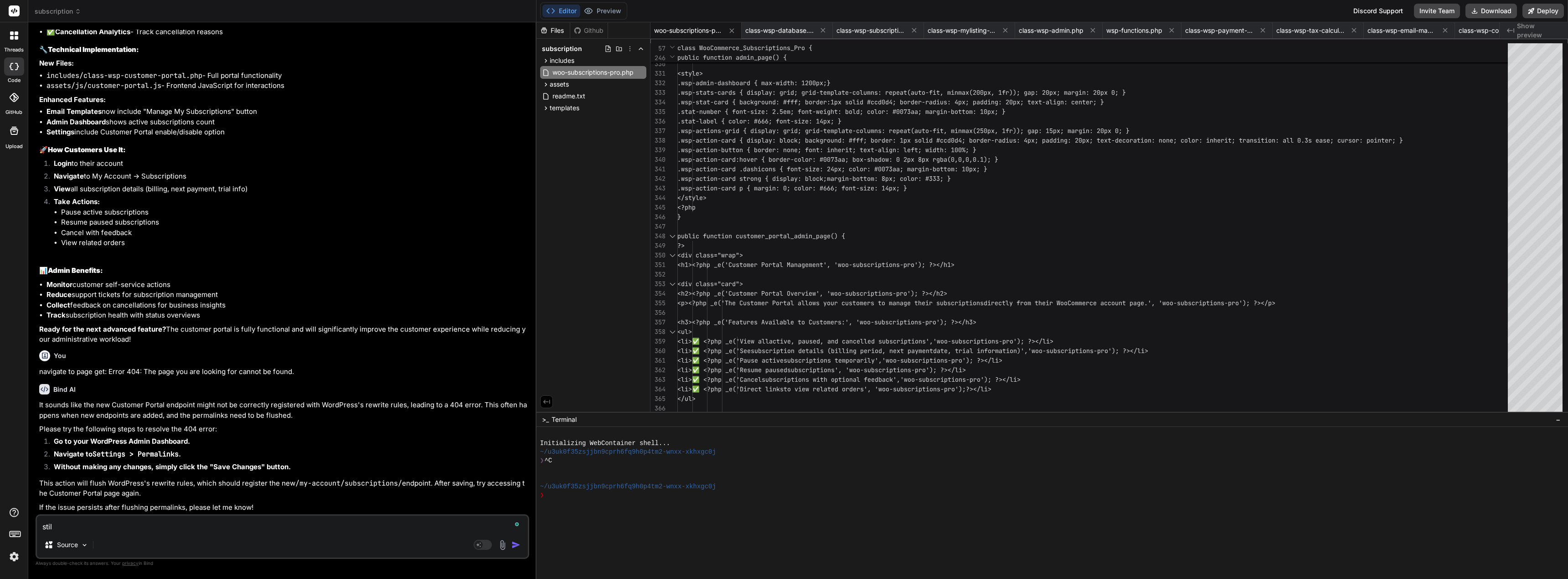
type textarea "still"
type textarea "x"
type textarea "still"
type textarea "x"
type textarea "still p"
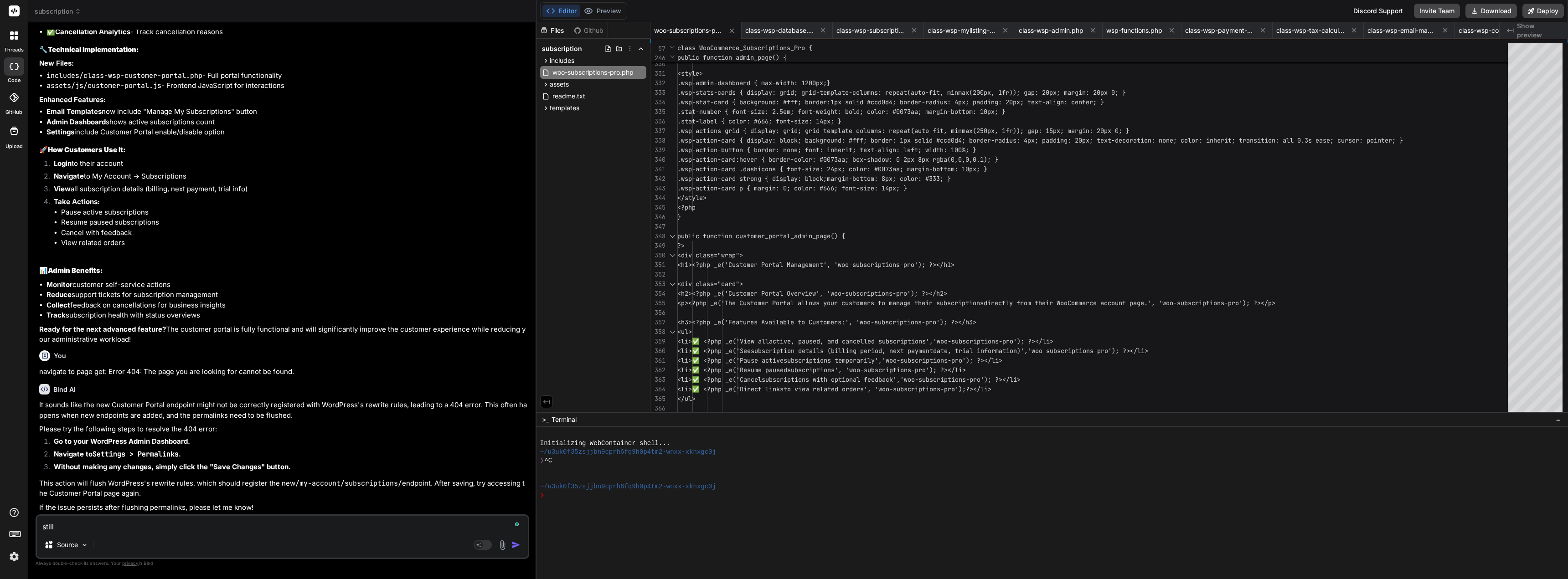
type textarea "x"
type textarea "still pe"
type textarea "x"
type textarea "still per"
type textarea "x"
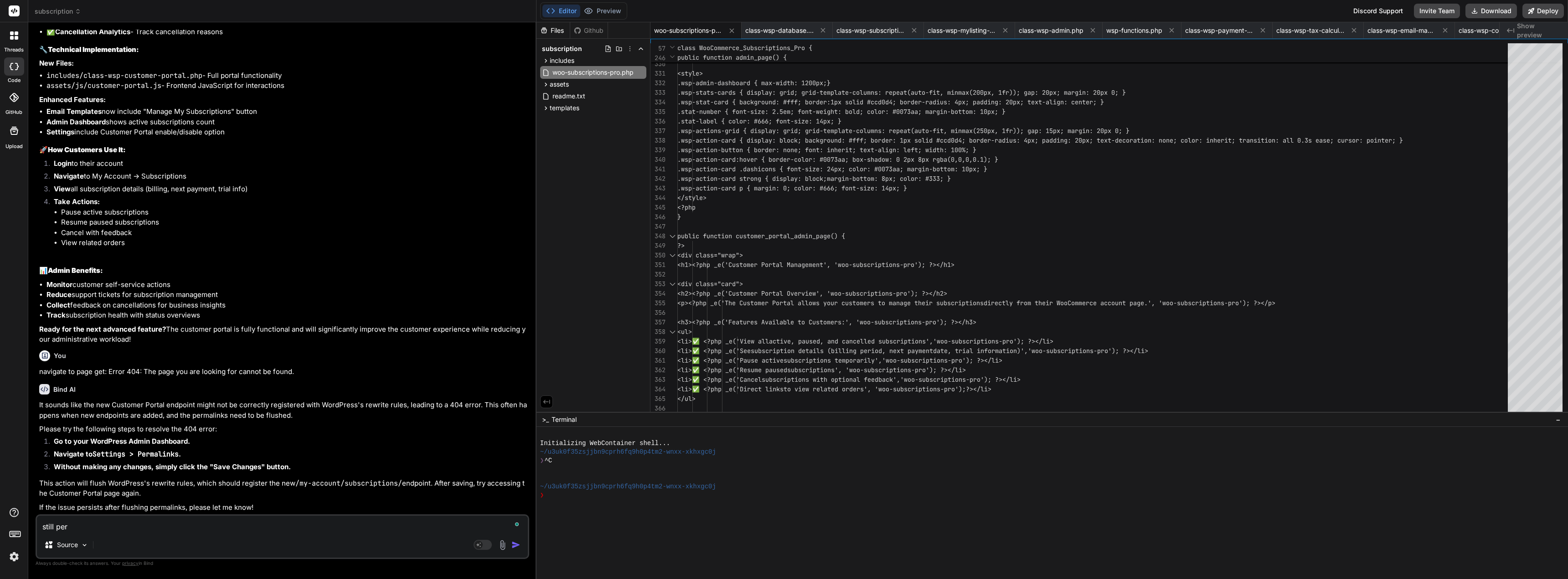
type textarea "still pers"
type textarea "x"
type textarea "still persi"
type textarea "x"
type textarea "still persis"
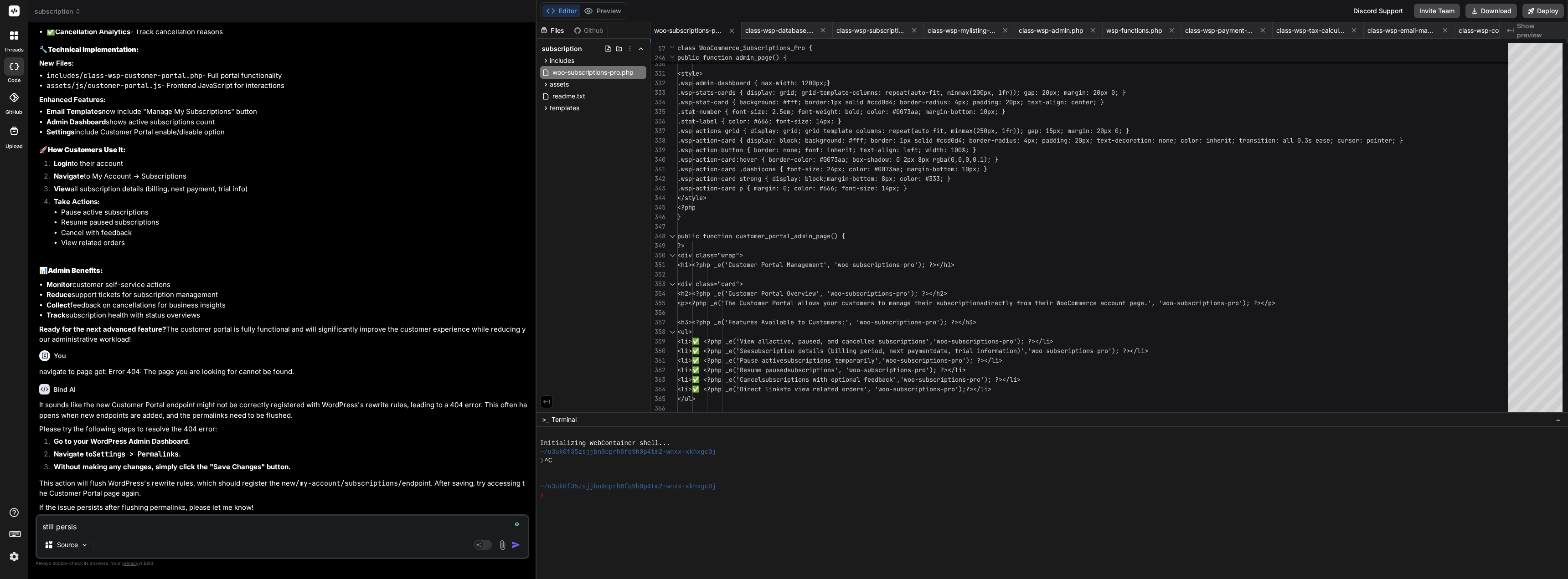
type textarea "x"
type textarea "still persist"
type textarea "x"
type textarea "still persisty"
type textarea "x"
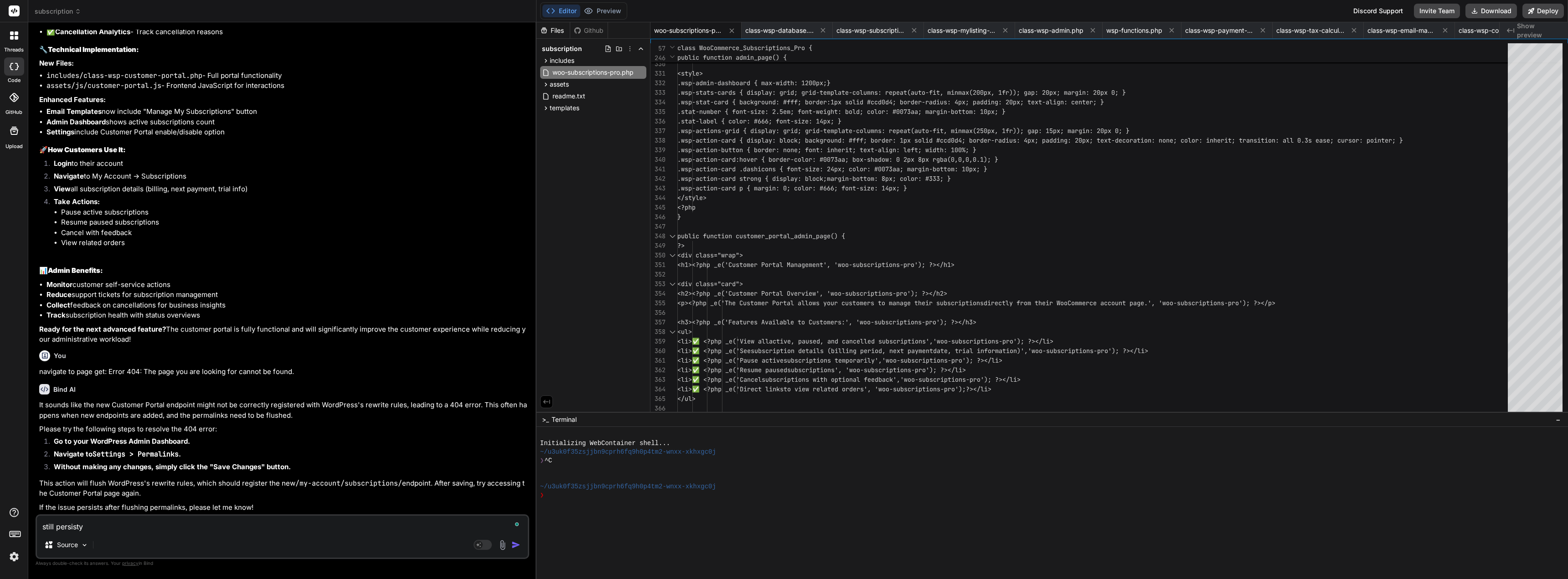
type textarea "still persist"
type textarea "x"
type textarea "still persis"
type textarea "x"
type textarea "still persist"
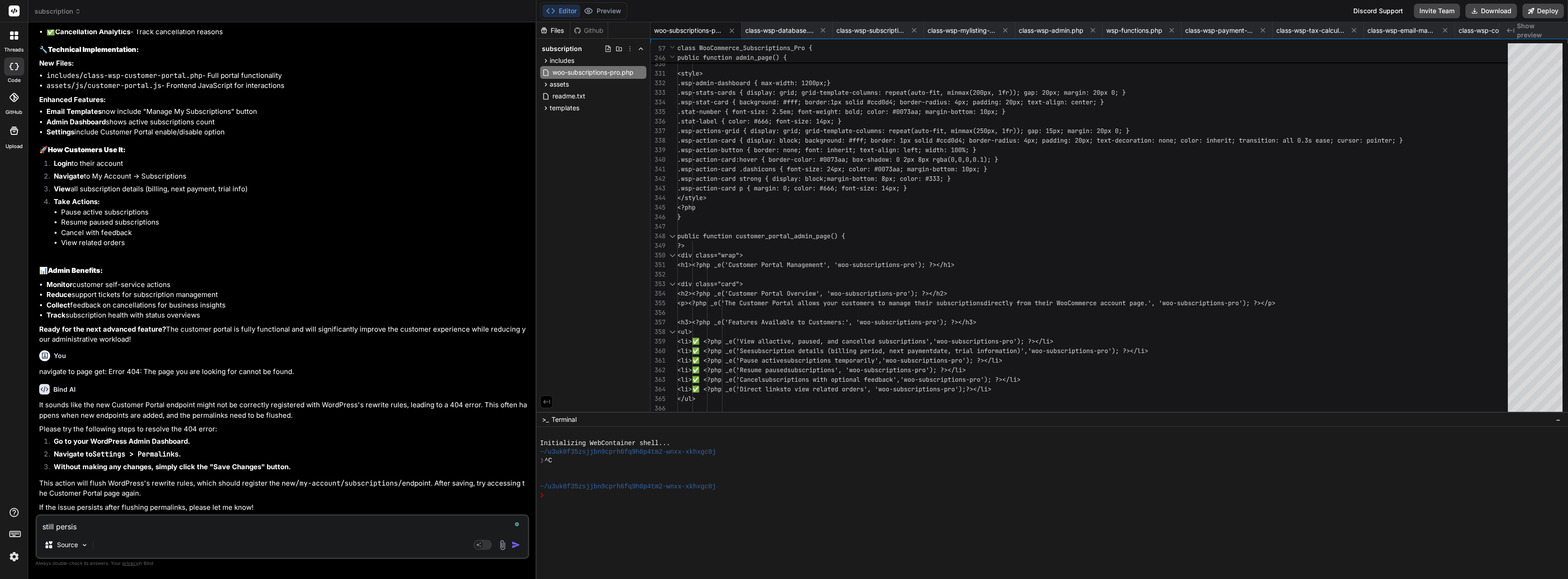
type textarea "x"
type textarea "still persists"
type textarea "x"
type textarea "still persists,"
type textarea "x"
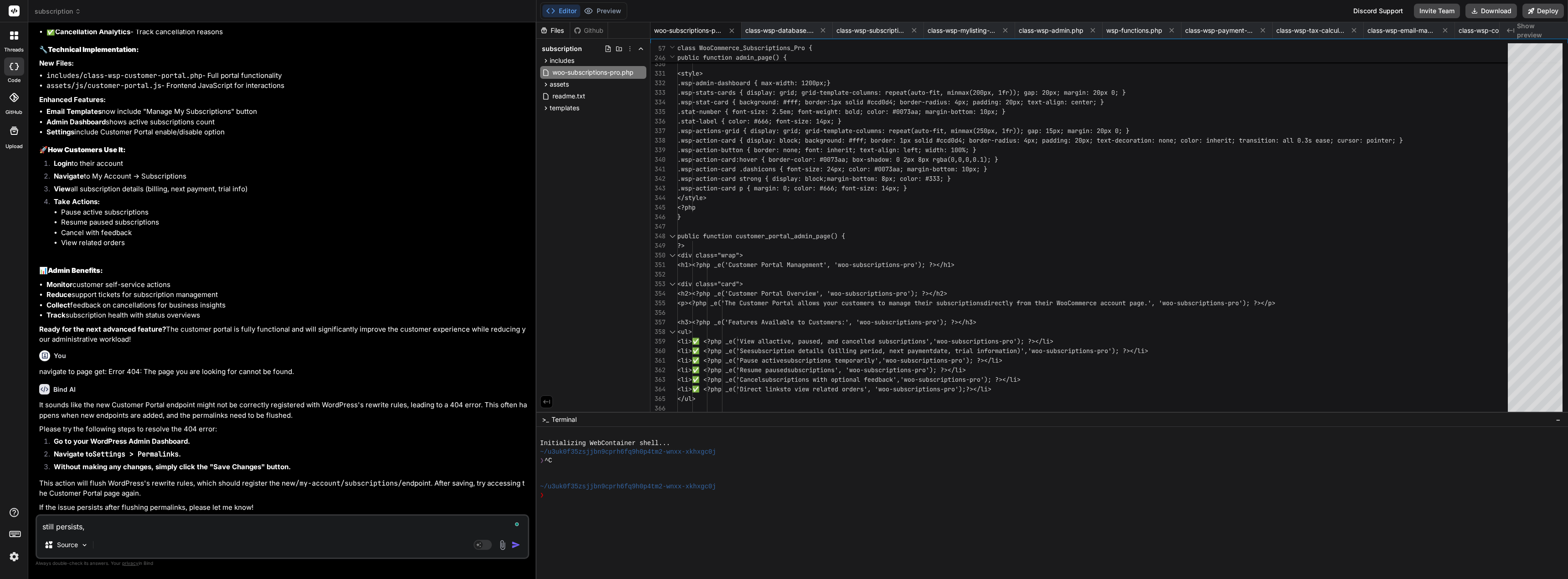
type textarea "still persists,"
type textarea "x"
type textarea "still persists, s"
type textarea "x"
type textarea "still persists, sh"
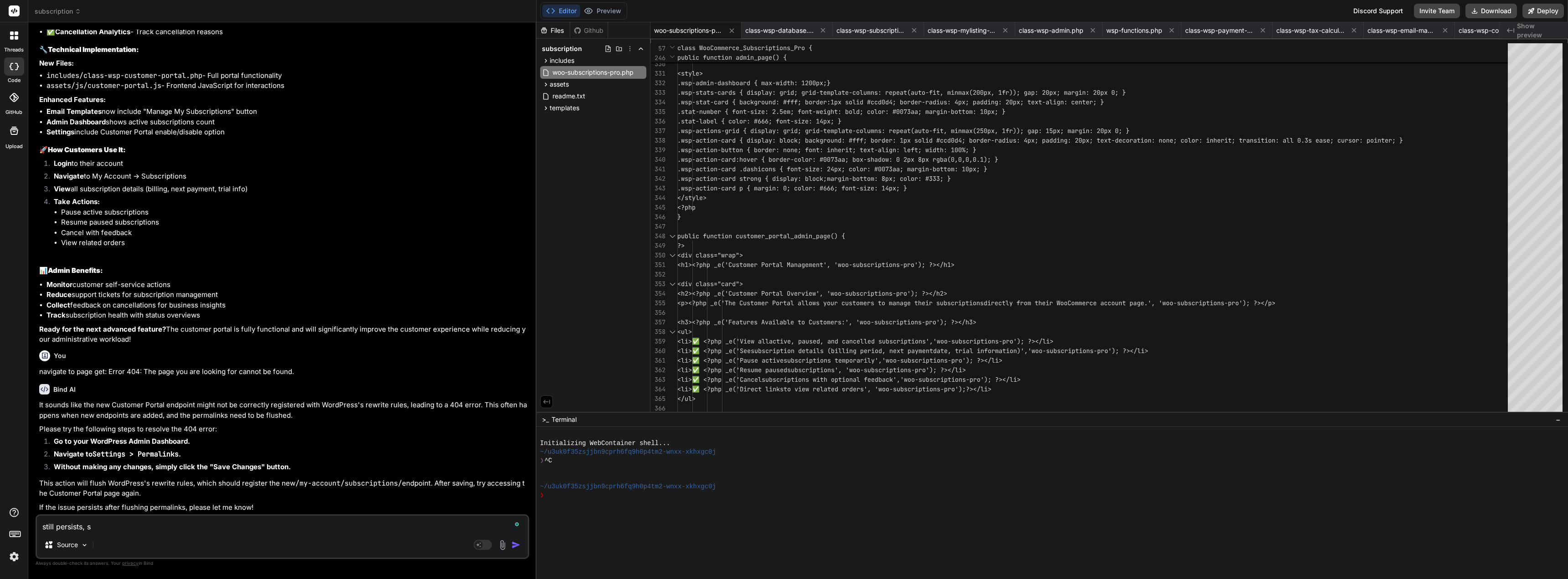
type textarea "x"
type textarea "still persists, sho"
type textarea "x"
type textarea "still persists, shou"
type textarea "x"
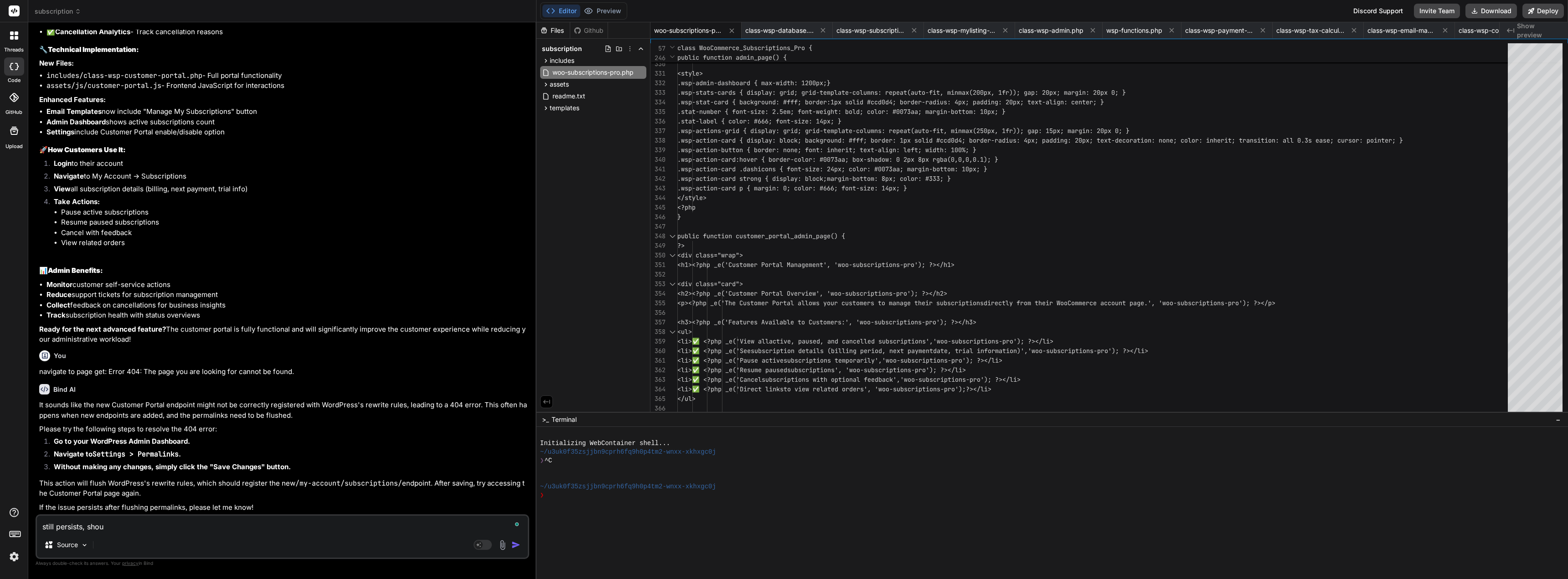
type textarea "still persists, shoul"
type textarea "x"
type textarea "still persists, should"
type textarea "x"
type textarea "still persists, should"
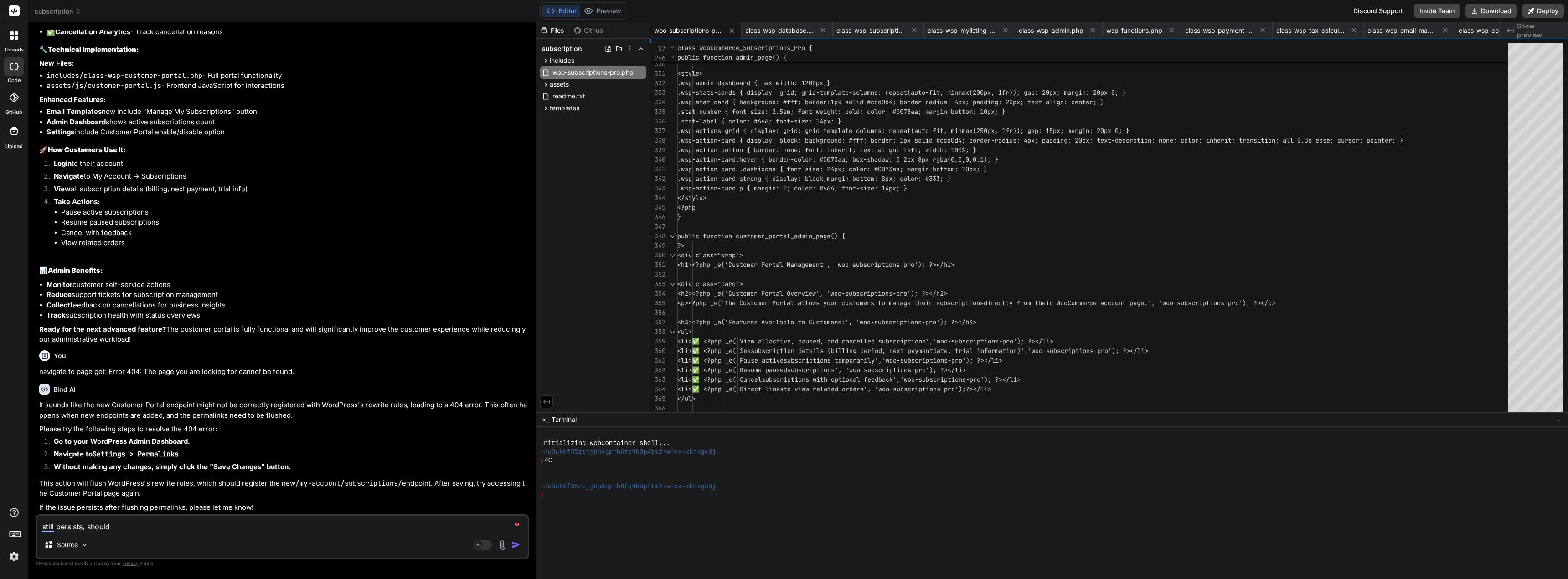
type textarea "x"
type textarea "still persists, should t"
type textarea "x"
type textarea "still persists, should th"
type textarea "x"
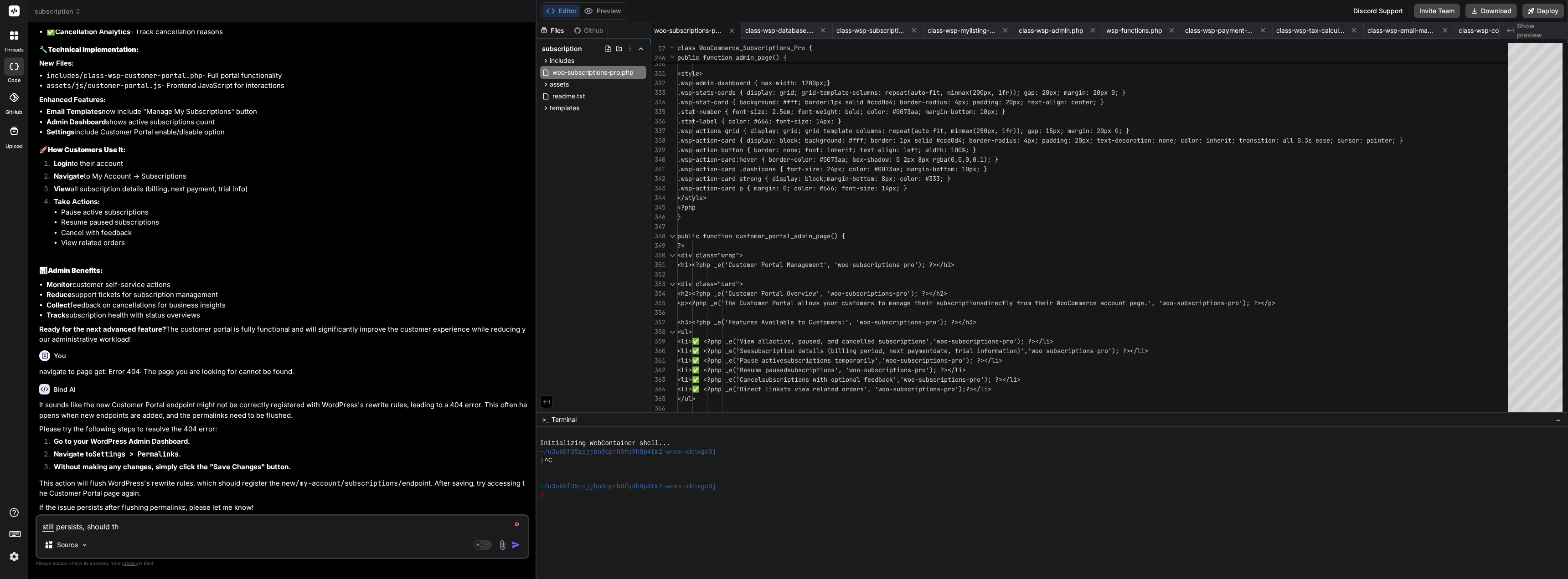
type textarea "still persists, should the"
type textarea "x"
type textarea "still persists, should ther"
type textarea "x"
type textarea "still persists, should there"
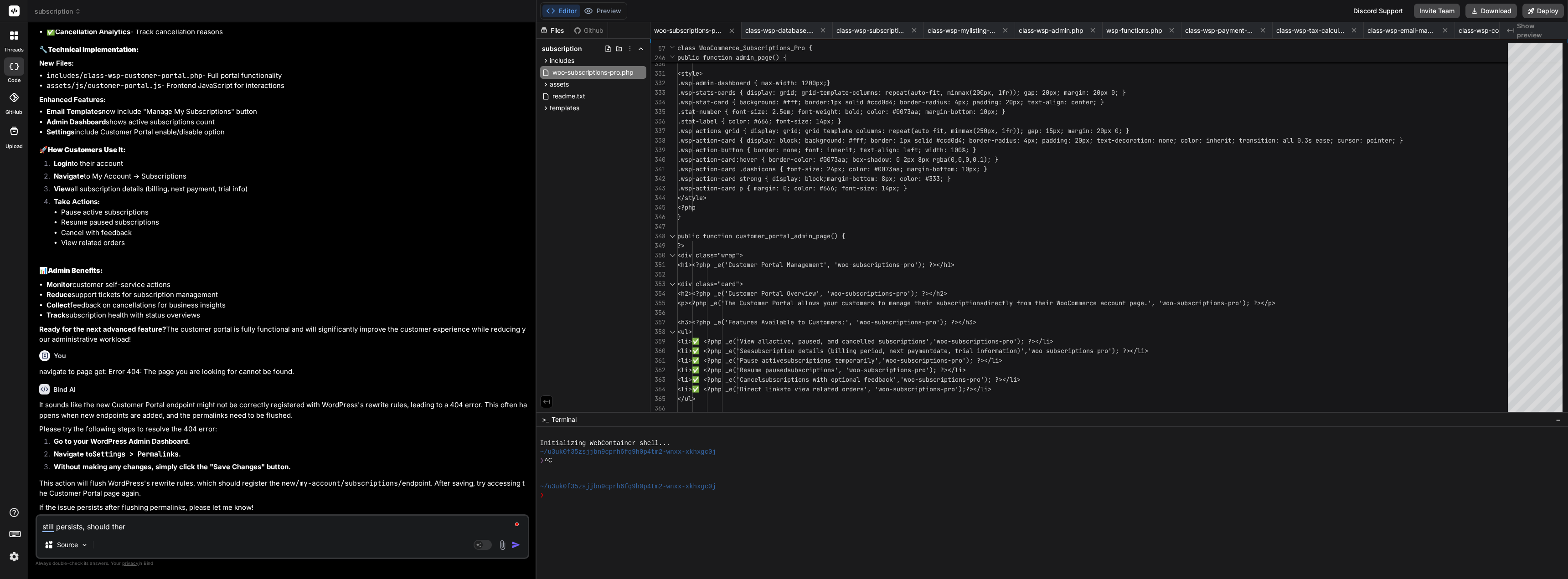
type textarea "x"
type textarea "still persists, should ther"
type textarea "x"
type textarea "still persists, should the"
type textarea "x"
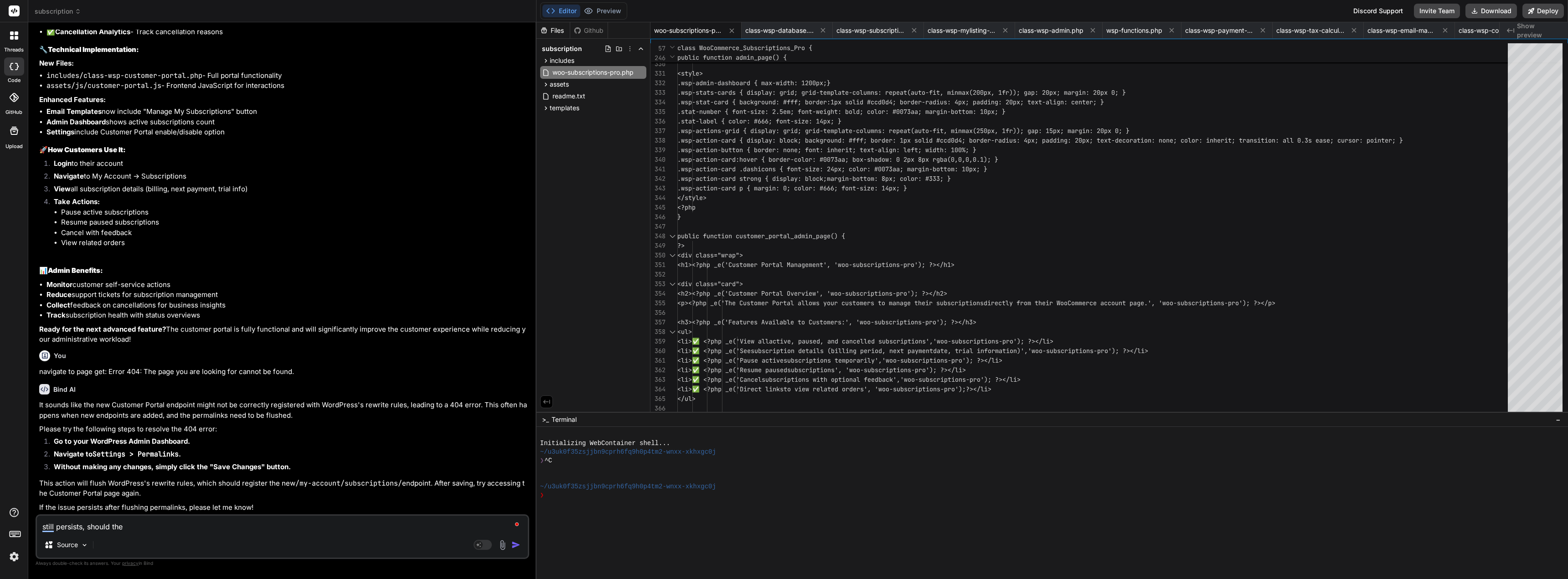
type textarea "still persists, should th"
type textarea "x"
type textarea "still persists, should t"
type textarea "x"
type textarea "still persists, should th"
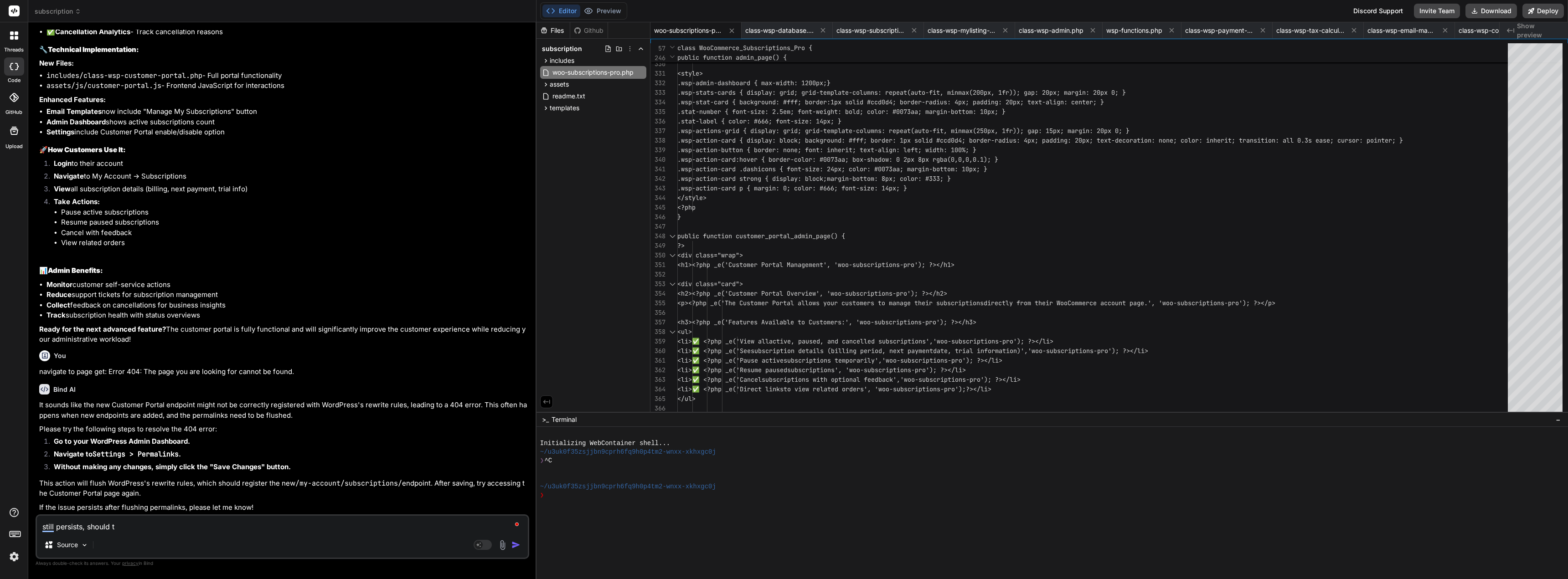
type textarea "x"
type textarea "still persists, should the"
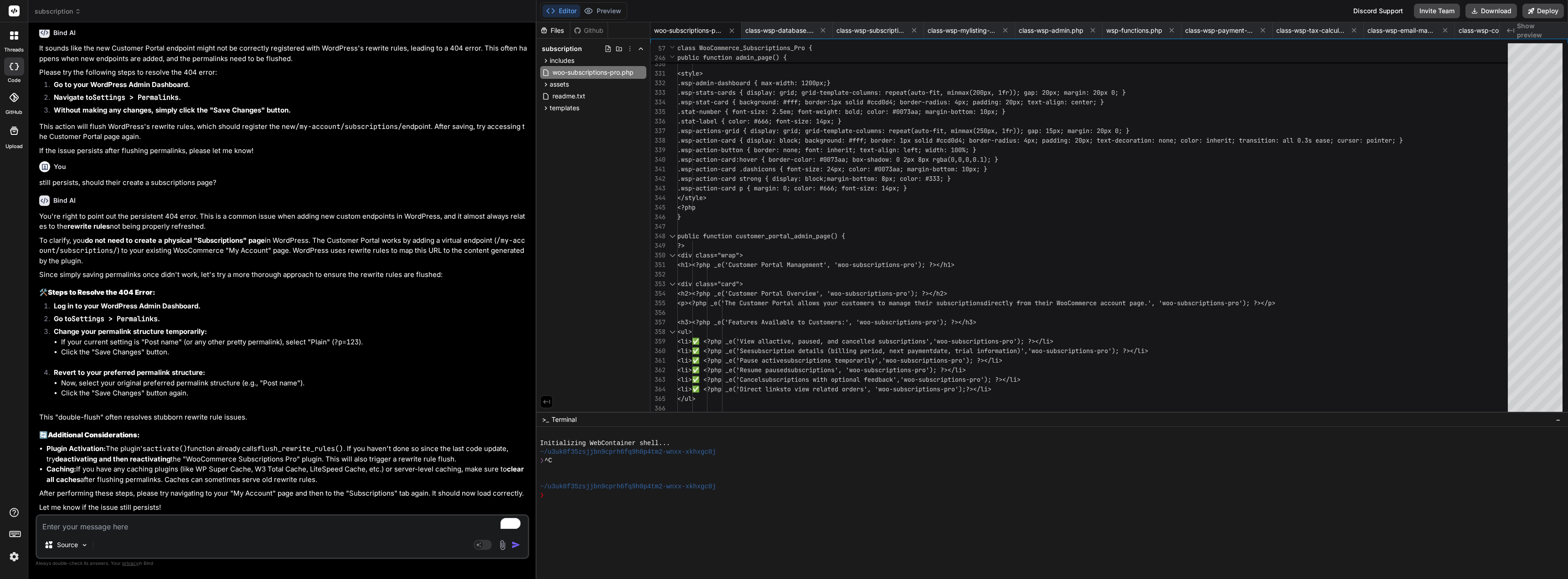
scroll to position [9977, 0]
click at [211, 526] on textarea "To enrich screen reader interactions, please activate Accessibility in Grammarl…" at bounding box center [282, 524] width 491 height 16
drag, startPoint x: 213, startPoint y: 522, endPoint x: 189, endPoint y: 529, distance: 25.0
click at [189, 529] on textarea "To enrich screen reader interactions, please activate Accessibility in Grammarl…" at bounding box center [282, 524] width 491 height 16
paste textarea "Error 404: The page you are looking for cannot be found."
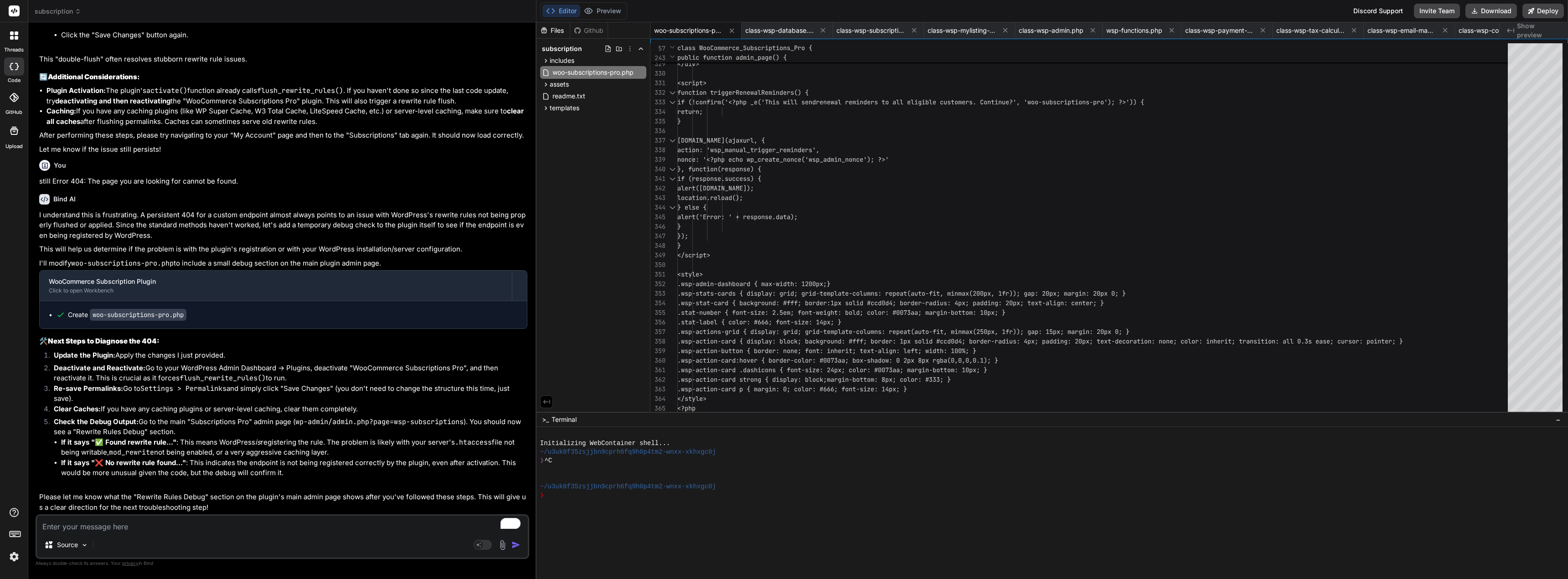
scroll to position [10335, 0]
click at [600, 199] on div "Files Github subscription includes class-wsp-database.php class-wsp-subscriptio…" at bounding box center [593, 217] width 114 height 389
click at [1500, 12] on button "Download" at bounding box center [1491, 11] width 52 height 15
click at [329, 519] on textarea "To enrich screen reader interactions, please activate Accessibility in Grammarl…" at bounding box center [282, 524] width 491 height 16
paste textarea "There has been a critical error on this website. Please check your site admin e…"
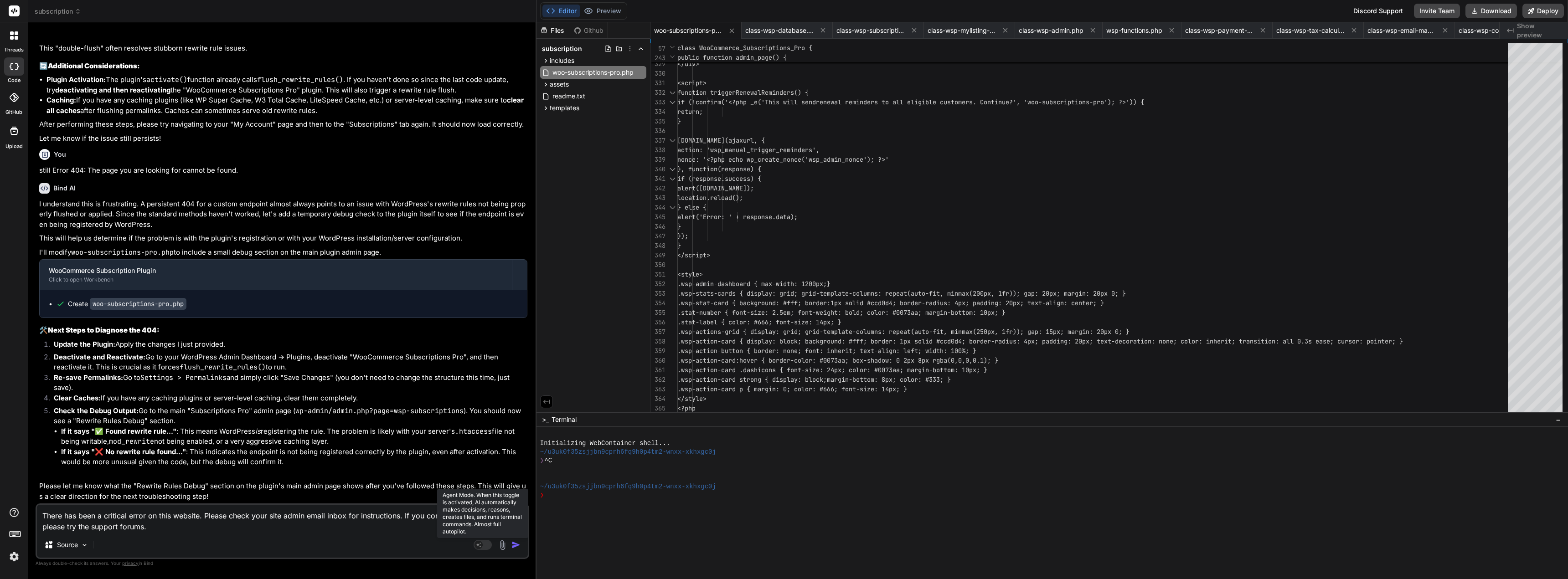
click at [486, 549] on rect at bounding box center [483, 544] width 18 height 10
click at [519, 546] on img "button" at bounding box center [516, 544] width 9 height 9
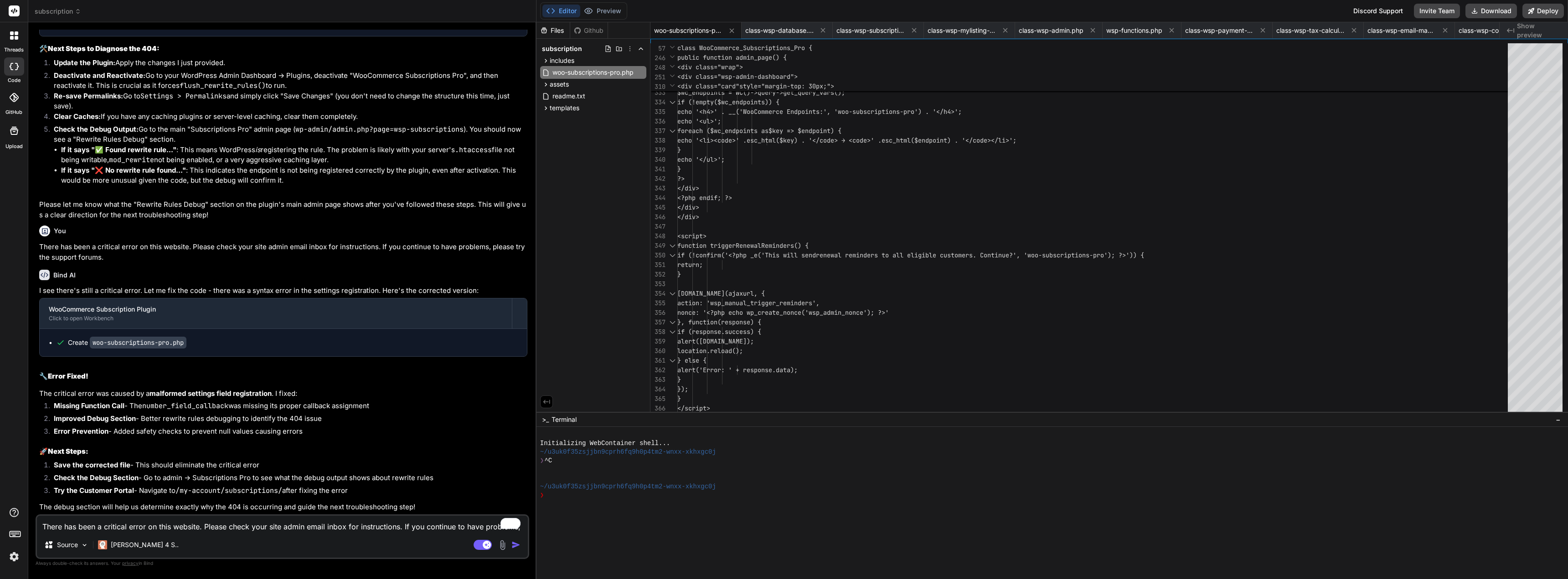
scroll to position [10627, 0]
click at [1481, 12] on button "Download" at bounding box center [1491, 11] width 52 height 15
click at [126, 527] on textarea "There has been a critical error on this website. Please check your site admin e…" at bounding box center [282, 524] width 491 height 16
paste textarea "Rewrite Rules Debug (Temporary) This section helps diagnose 404 errors for the …"
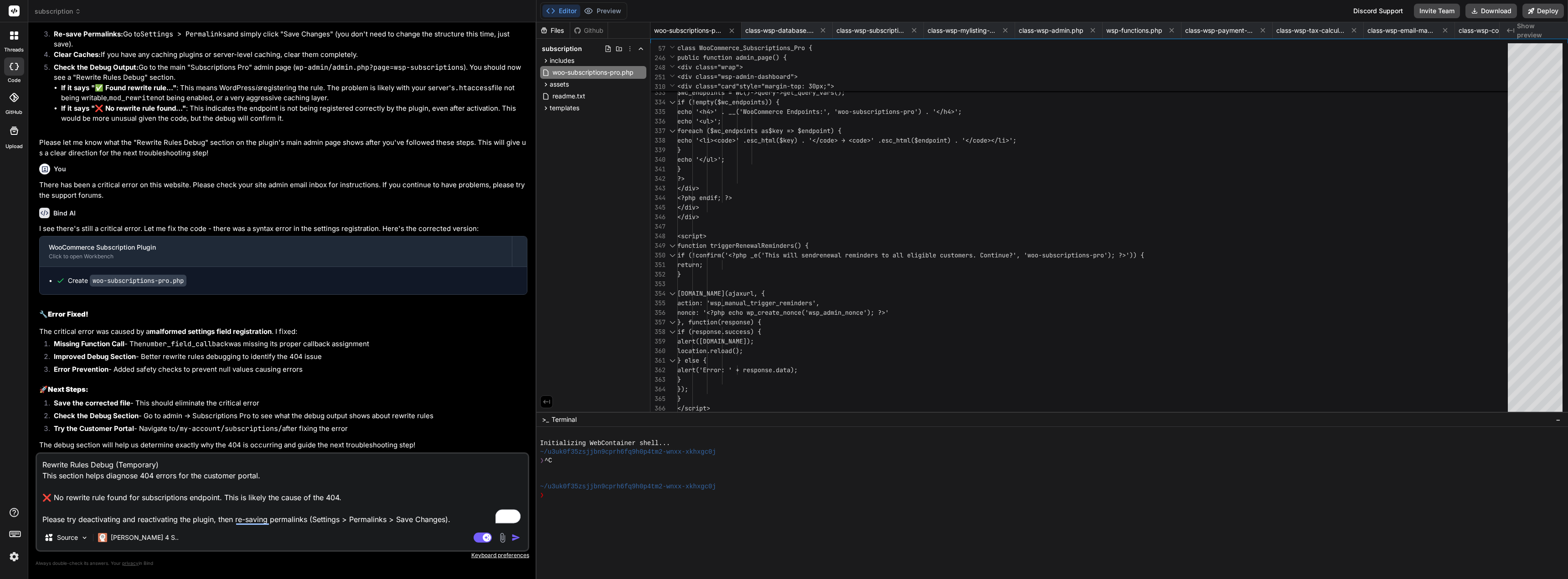
click at [514, 535] on img "button" at bounding box center [516, 537] width 9 height 9
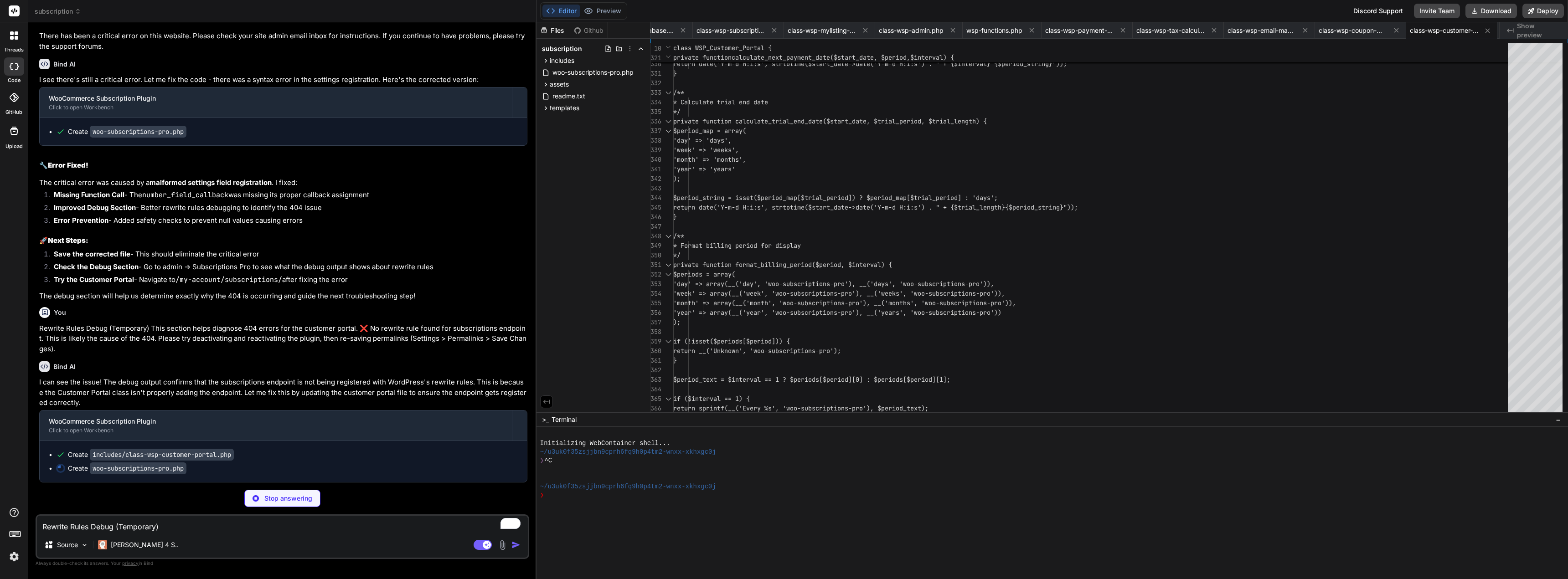
scroll to position [0, 0]
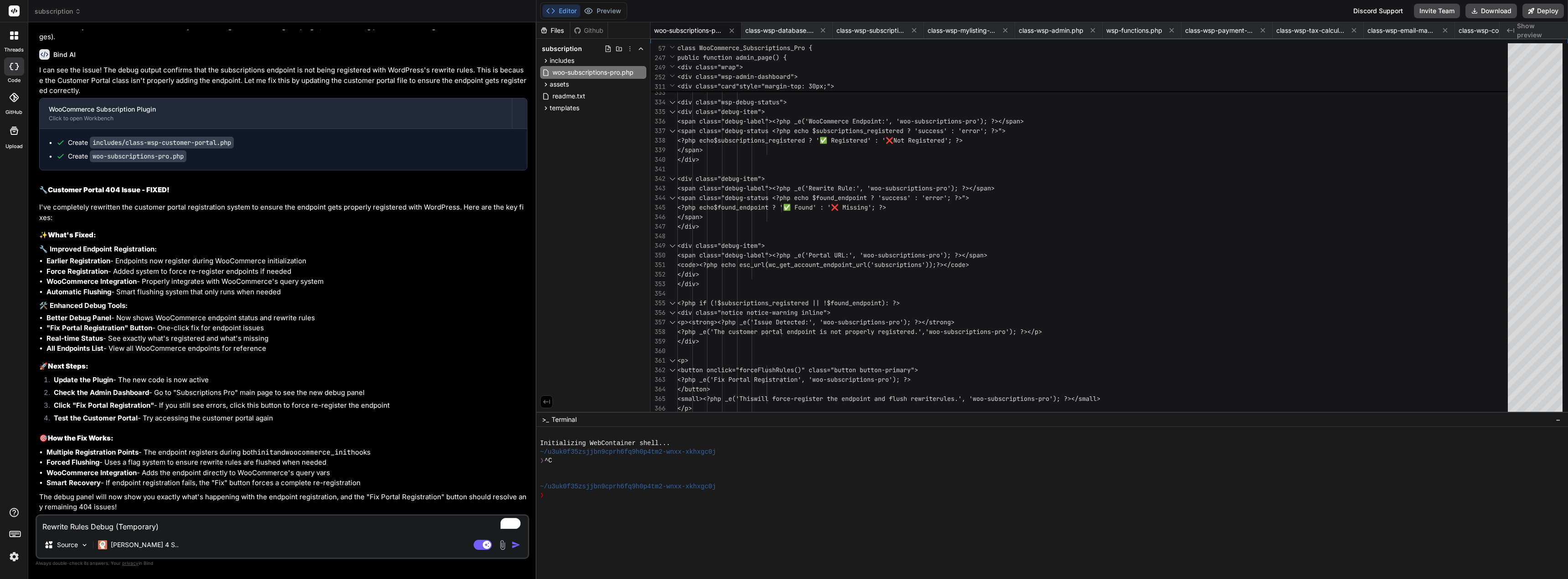
drag, startPoint x: 490, startPoint y: 201, endPoint x: 508, endPoint y: 179, distance: 28.4
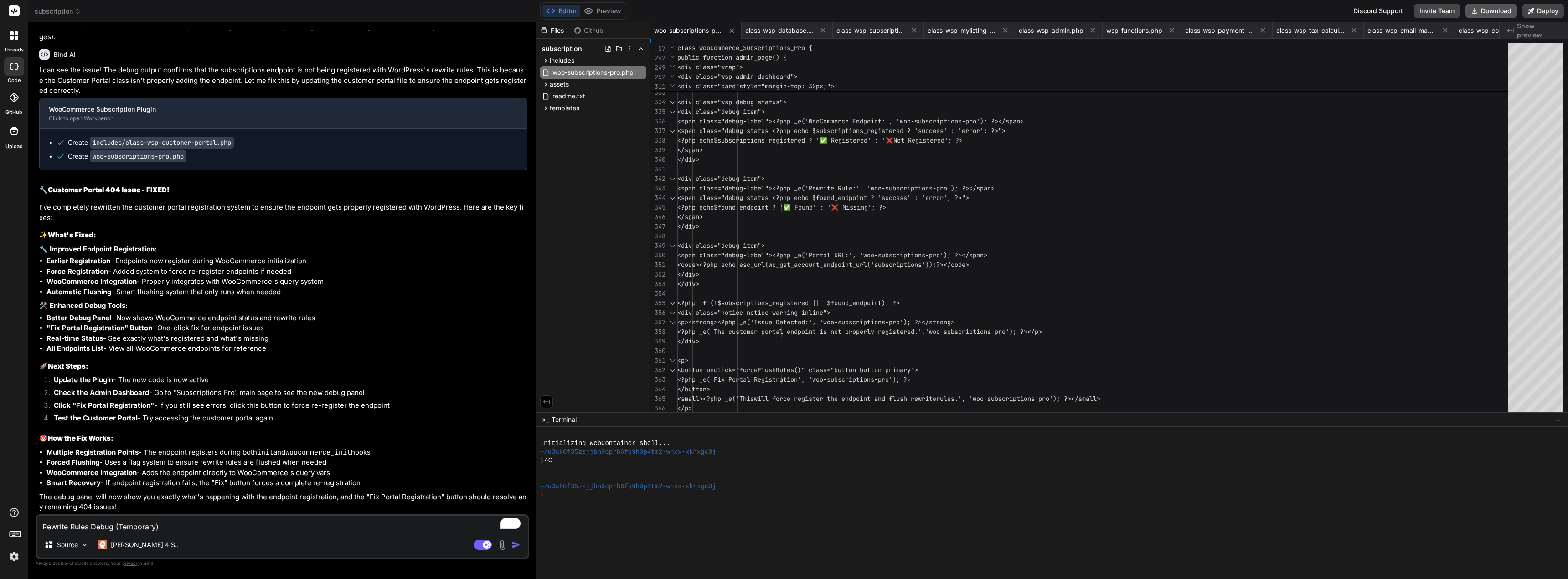
click at [1489, 10] on button "Download" at bounding box center [1491, 11] width 52 height 15
click at [141, 518] on textarea "Rewrite Rules Debug (Temporary) This section helps diagnose 404 errors for the …" at bounding box center [282, 524] width 491 height 16
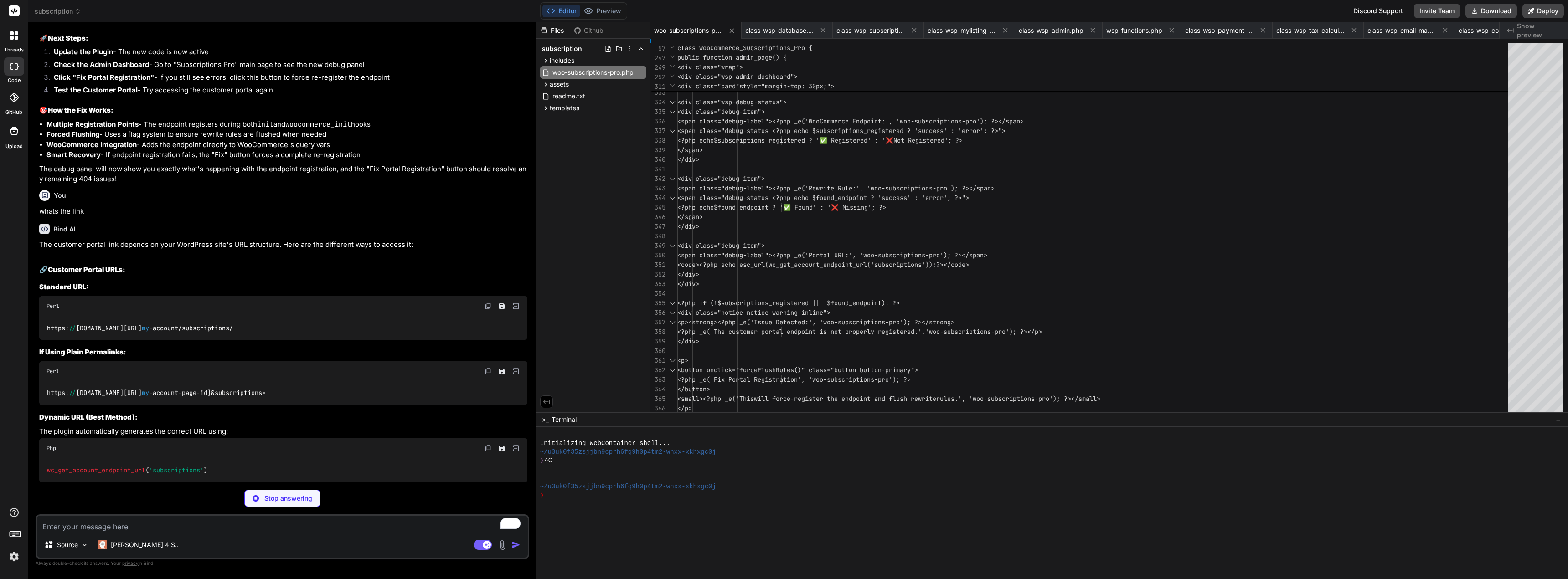
scroll to position [11381, 0]
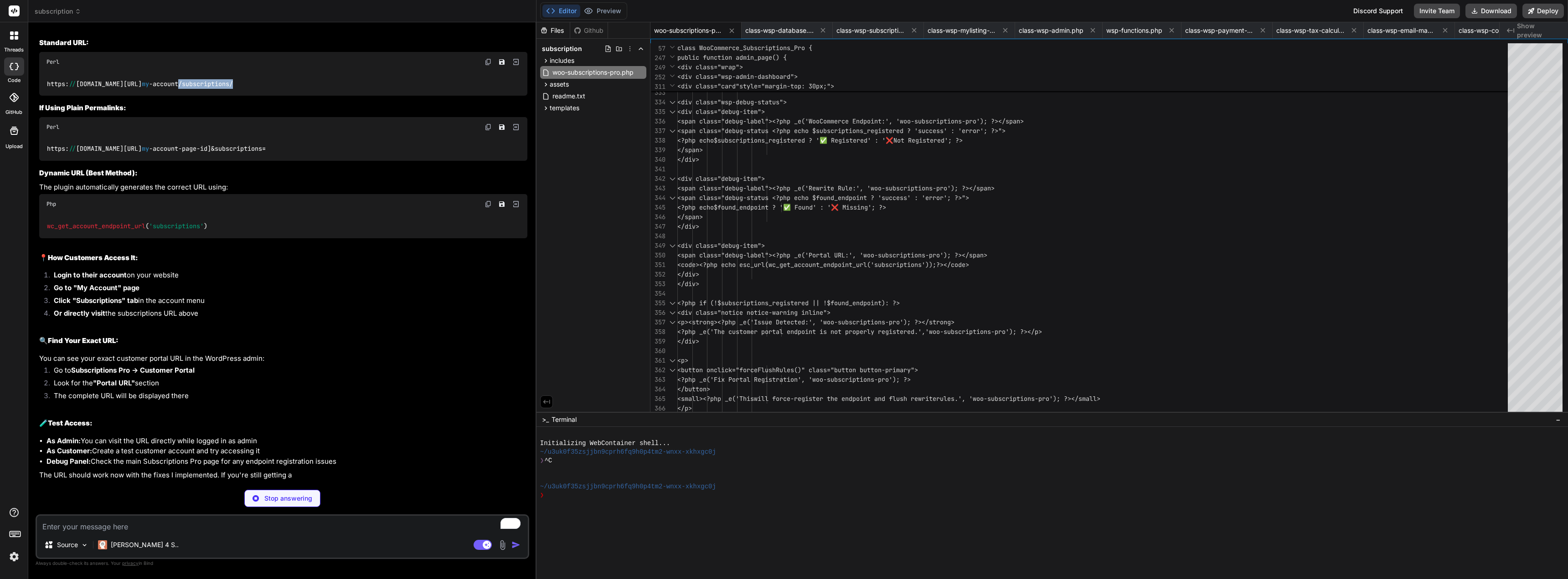
drag, startPoint x: 232, startPoint y: 425, endPoint x: 163, endPoint y: 425, distance: 69.0
click at [163, 95] on div "https: // [DOMAIN_NAME][URL] my -account/subscriptions/" at bounding box center [283, 83] width 488 height 24
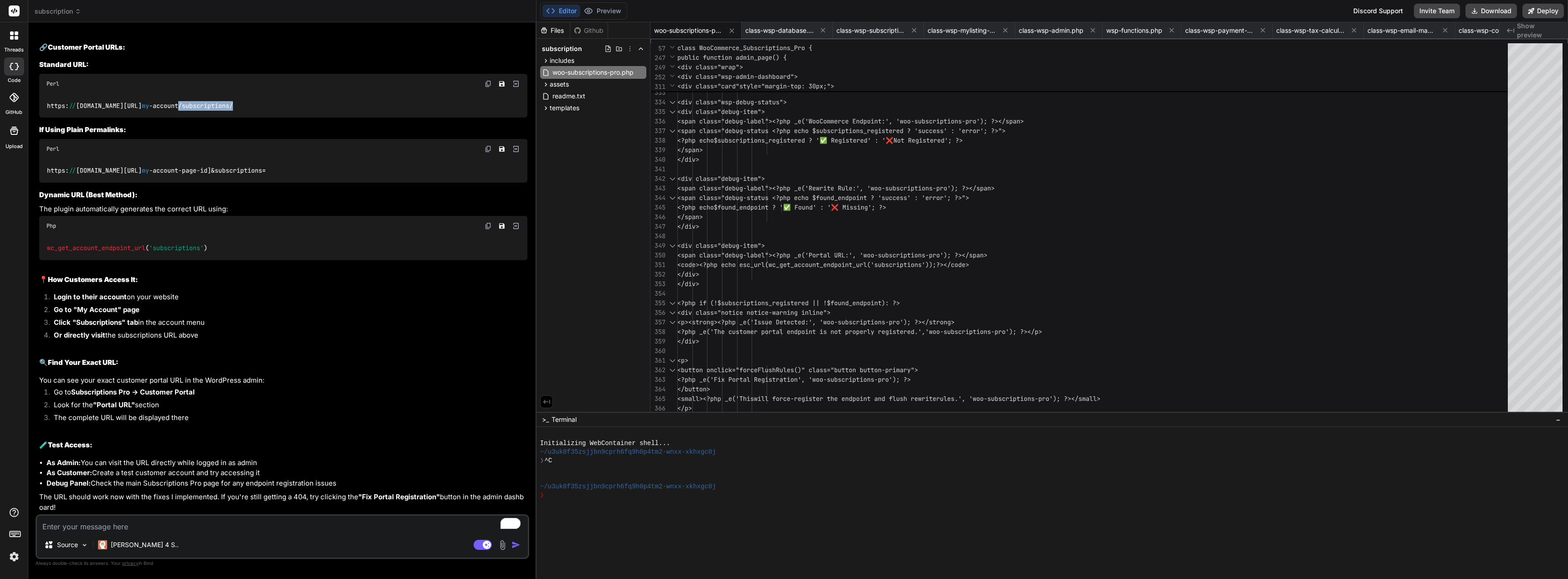
copy code "/subscriptions/"
click at [255, 526] on textarea "To enrich screen reader interactions, please activate Accessibility in Grammarl…" at bounding box center [282, 524] width 491 height 16
paste textarea "Customer Portal Debug This section helps diagnose 404 errors for the customer p…"
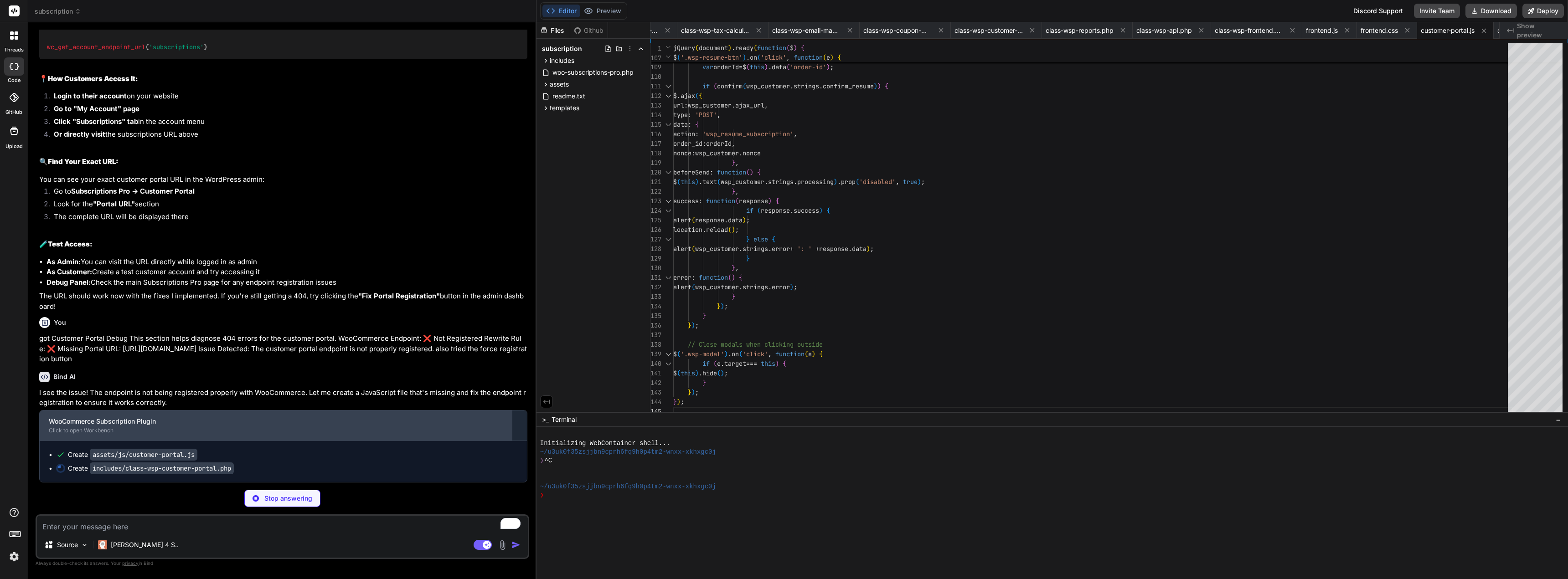
scroll to position [11901, 0]
